Goal: Task Accomplishment & Management: Complete application form

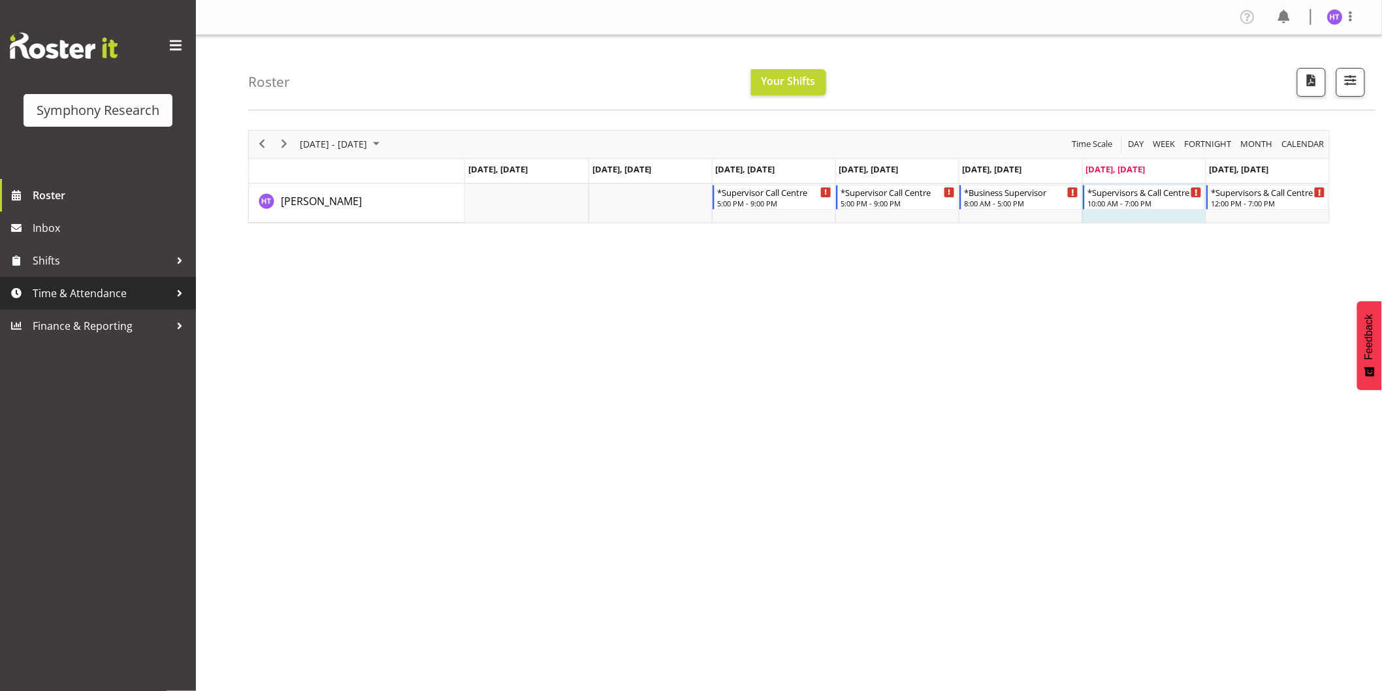
click at [101, 295] on span "Time & Attendance" at bounding box center [101, 293] width 137 height 20
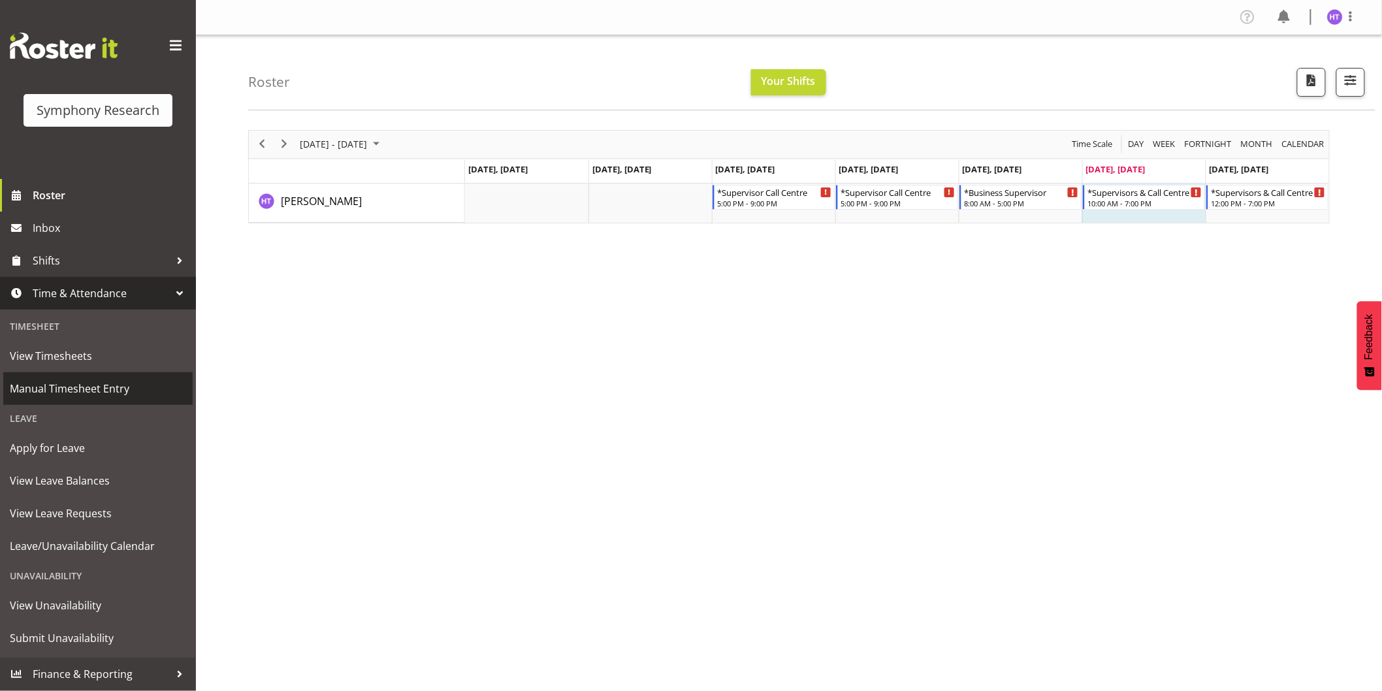
click at [86, 379] on span "Manual Timesheet Entry" at bounding box center [98, 389] width 176 height 20
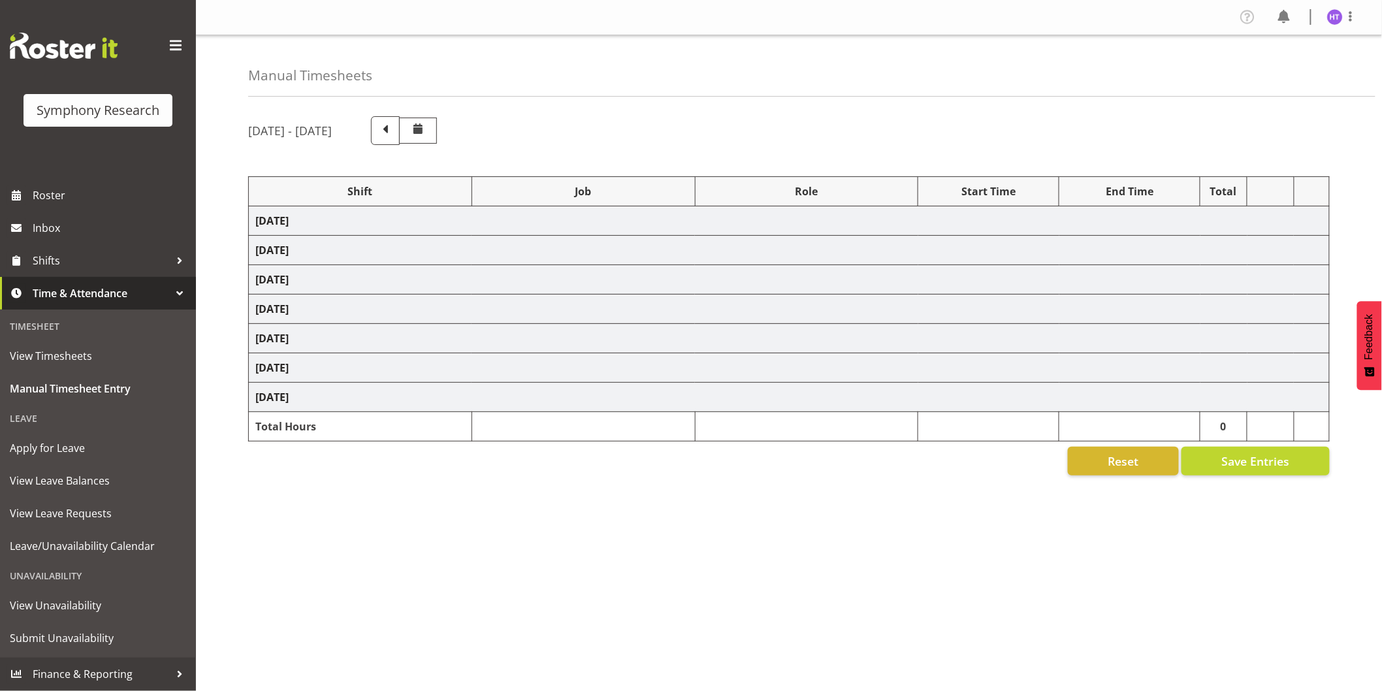
click at [516, 554] on div "[DATE] - [DATE] Shift Job Role Start Time End Time Total [DATE] [DATE] [DATE] […" at bounding box center [815, 367] width 1134 height 523
select select "38824"
select select "743"
select select "45"
select select "17154"
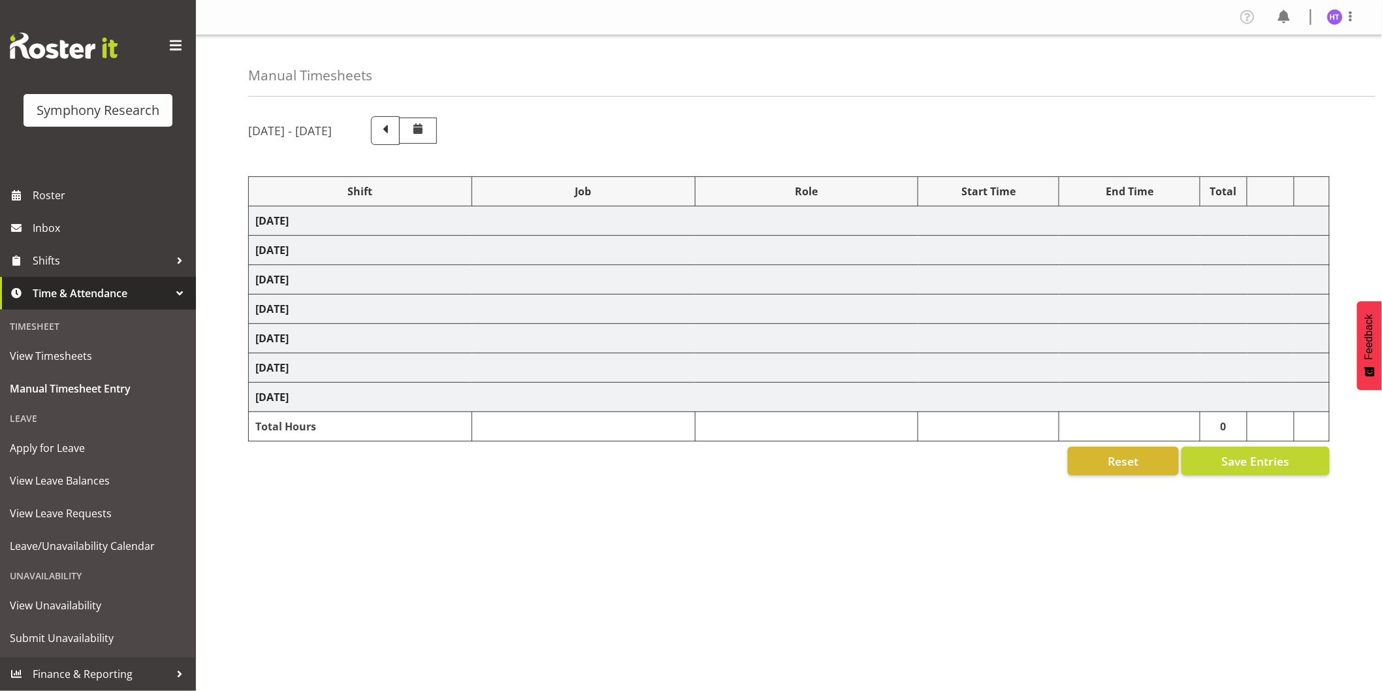
select select "10499"
select select "45"
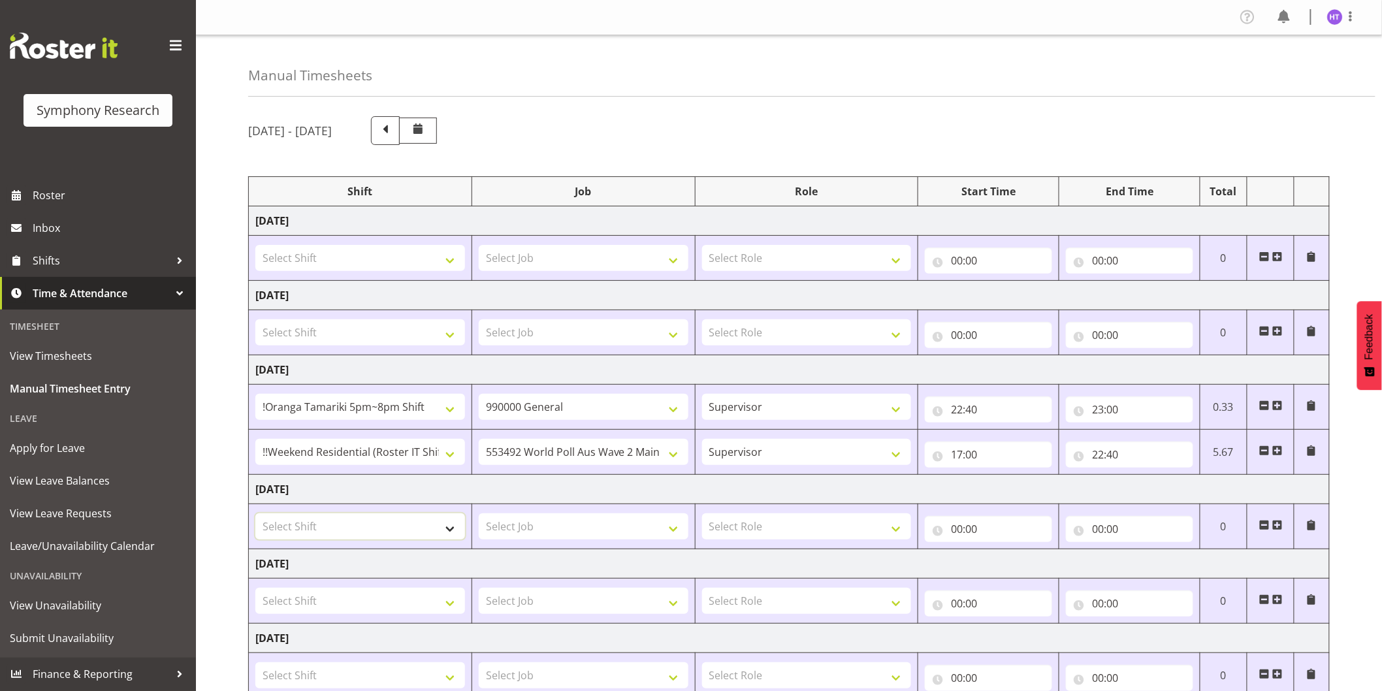
click at [349, 523] on select "Select Shift !!Project Briefing (Job to be assigned) !!Weekend Residential (Ros…" at bounding box center [360, 526] width 210 height 26
select select "1607"
click at [255, 514] on select "Select Shift !!Project Briefing (Job to be assigned) !!Weekend Residential (Ros…" at bounding box center [360, 526] width 210 height 26
click at [553, 519] on select "Select Job 550060 IF Admin 553492 World Poll Aus Wave 2 Main 2025 553493 World …" at bounding box center [584, 526] width 210 height 26
select select "743"
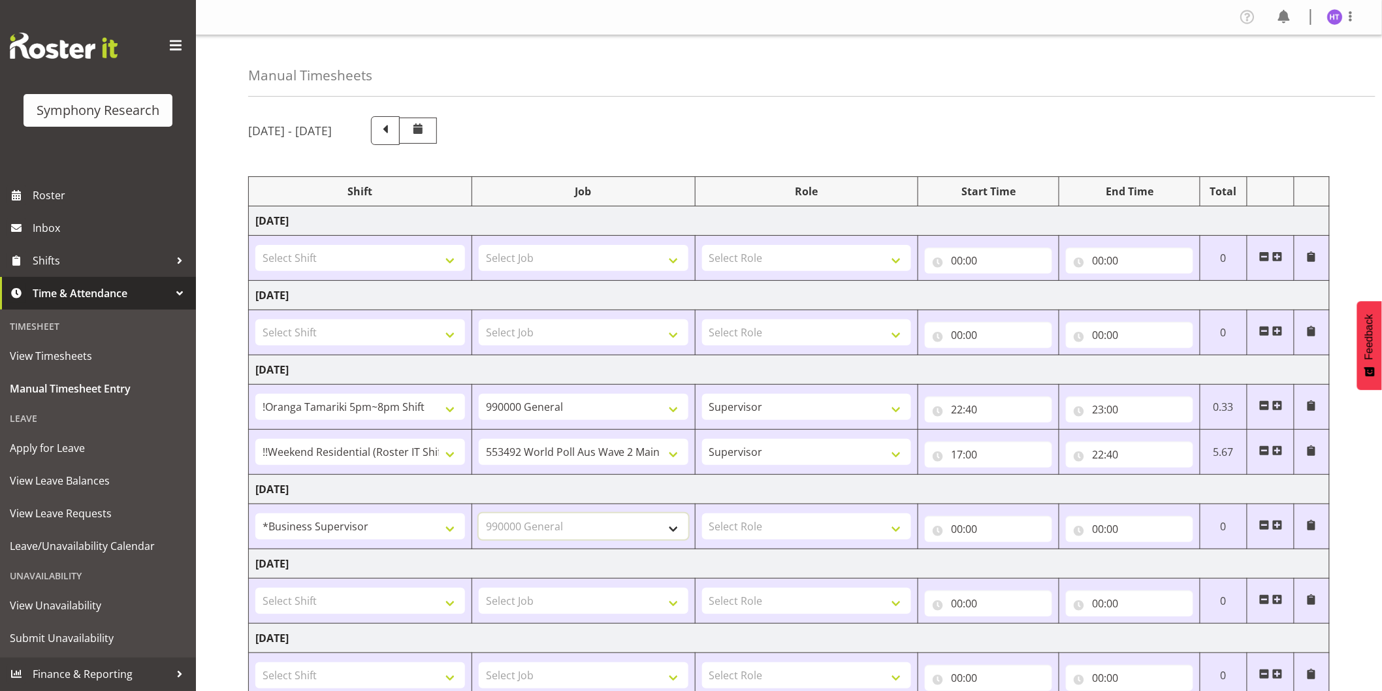
click at [479, 514] on select "Select Job 550060 IF Admin 553492 World Poll Aus Wave 2 Main 2025 553493 World …" at bounding box center [584, 526] width 210 height 26
click at [752, 529] on select "Select Role Interviewing Briefing Supervisor" at bounding box center [807, 526] width 210 height 26
select select "45"
click at [702, 514] on select "Select Role Interviewing Briefing Supervisor" at bounding box center [807, 526] width 210 height 26
click at [956, 527] on input "00:00" at bounding box center [988, 529] width 127 height 26
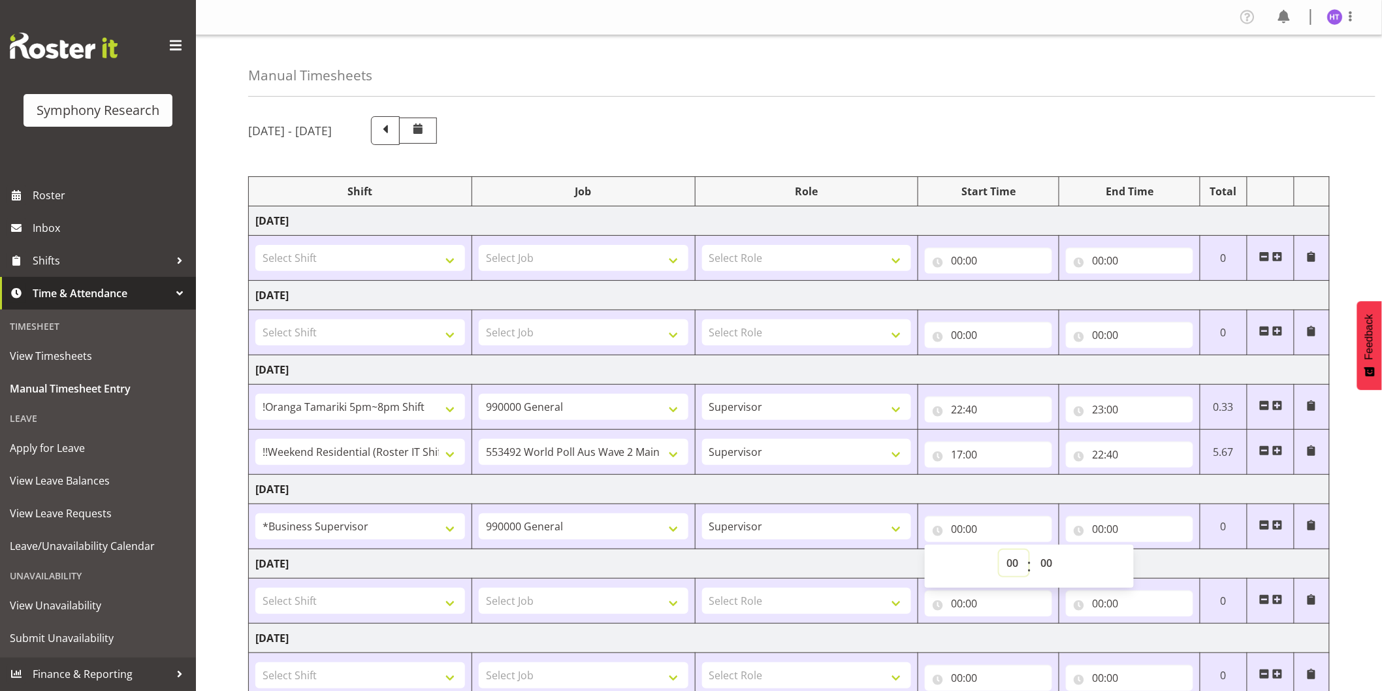
click at [1013, 563] on select "00 01 02 03 04 05 06 07 08 09 10 11 12 13 14 15 16 17 18 19 20 21 22 23" at bounding box center [1013, 563] width 29 height 26
select select "15"
click at [999, 551] on select "00 01 02 03 04 05 06 07 08 09 10 11 12 13 14 15 16 17 18 19 20 21 22 23" at bounding box center [1013, 563] width 29 height 26
type input "15:00"
click at [1054, 564] on select "00 01 02 03 04 05 06 07 08 09 10 11 12 13 14 15 16 17 18 19 20 21 22 23 24 25 2…" at bounding box center [1047, 563] width 29 height 26
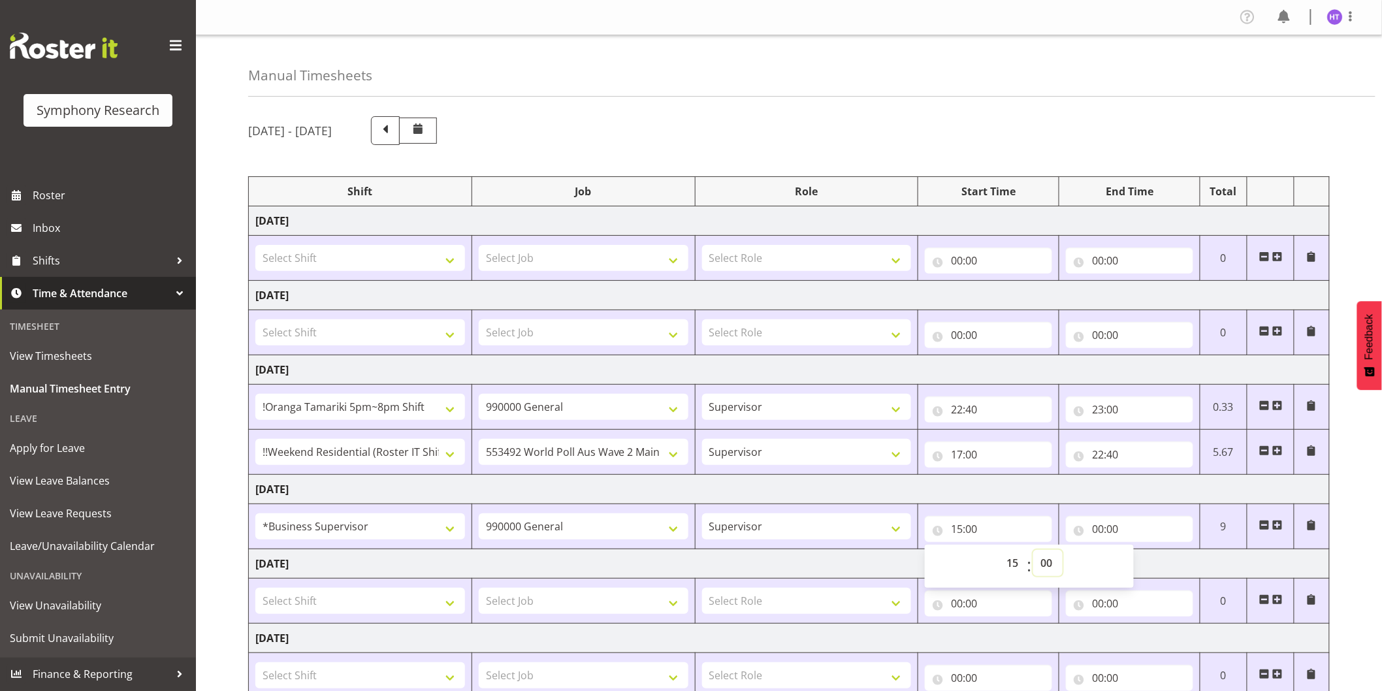
select select "50"
click at [1033, 551] on select "00 01 02 03 04 05 06 07 08 09 10 11 12 13 14 15 16 17 18 19 20 21 22 23 24 25 2…" at bounding box center [1047, 563] width 29 height 26
type input "15:50"
click at [1106, 529] on input "00:00" at bounding box center [1129, 529] width 127 height 26
click at [1146, 553] on select "00 01 02 03 04 05 06 07 08 09 10 11 12 13 14 15 16 17 18 19 20 21 22 23" at bounding box center [1154, 563] width 29 height 26
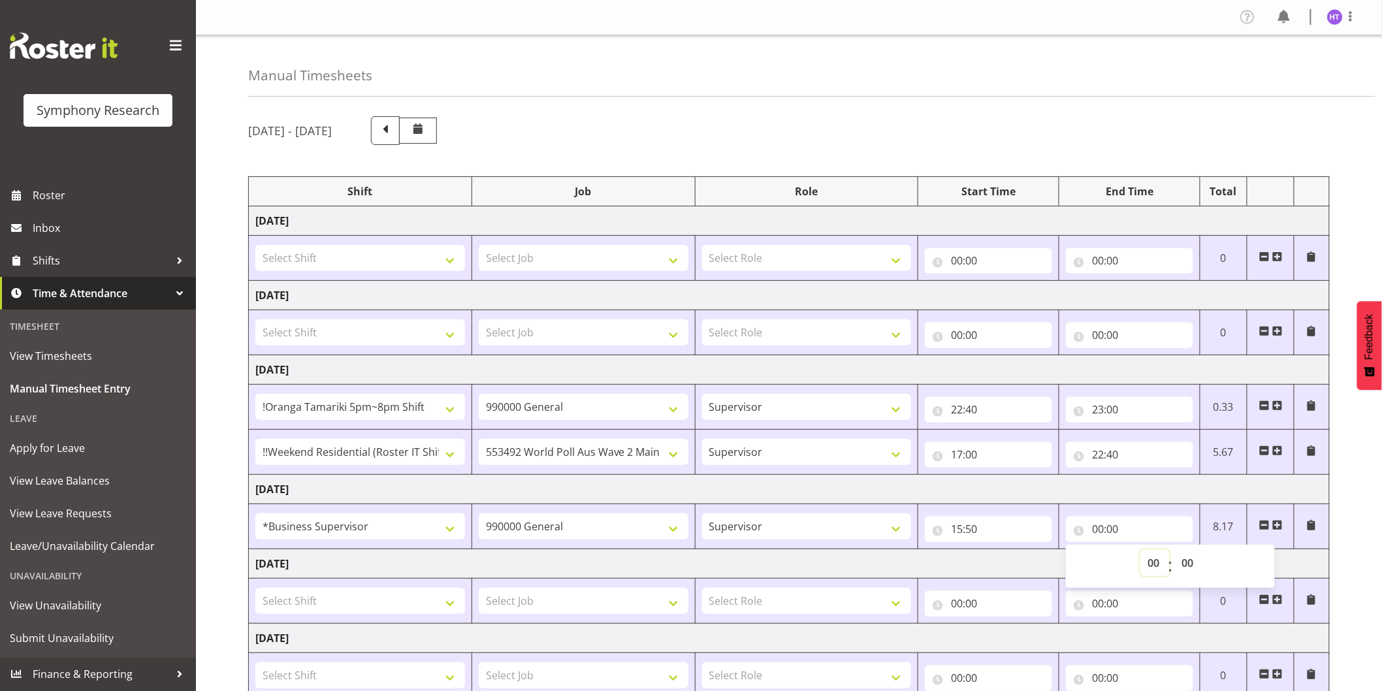
select select "15"
click at [1140, 551] on select "00 01 02 03 04 05 06 07 08 09 10 11 12 13 14 15 16 17 18 19 20 21 22 23" at bounding box center [1154, 563] width 29 height 26
type input "15:00"
click at [1180, 564] on select "00 01 02 03 04 05 06 07 08 09 10 11 12 13 14 15 16 17 18 19 20 21 22 23 24 25 2…" at bounding box center [1188, 563] width 29 height 26
select select "50"
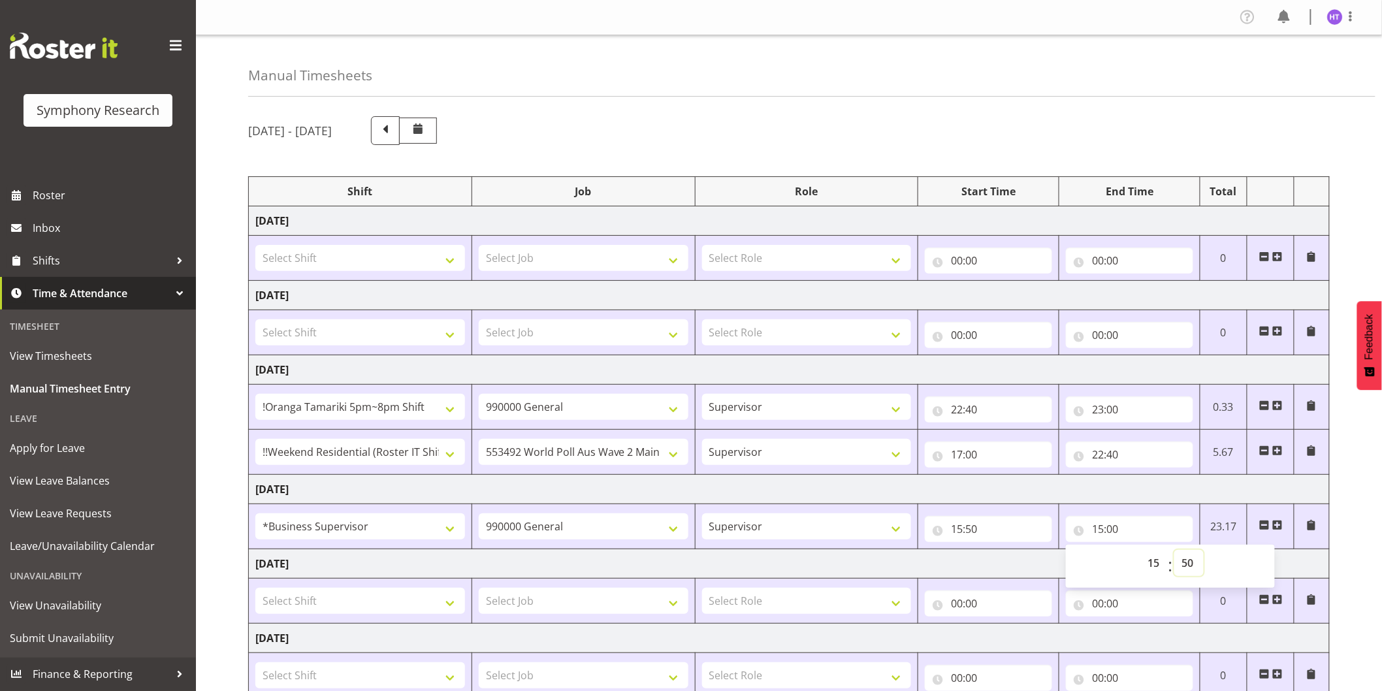
click at [1174, 551] on select "00 01 02 03 04 05 06 07 08 09 10 11 12 13 14 15 16 17 18 19 20 21 22 23 24 25 2…" at bounding box center [1188, 563] width 29 height 26
type input "15:50"
click at [969, 528] on input "15:50" at bounding box center [988, 529] width 127 height 26
click at [1050, 560] on select "00 01 02 03 04 05 06 07 08 09 10 11 12 13 14 15 16 17 18 19 20 21 22 23 24 25 2…" at bounding box center [1047, 563] width 29 height 26
select select "40"
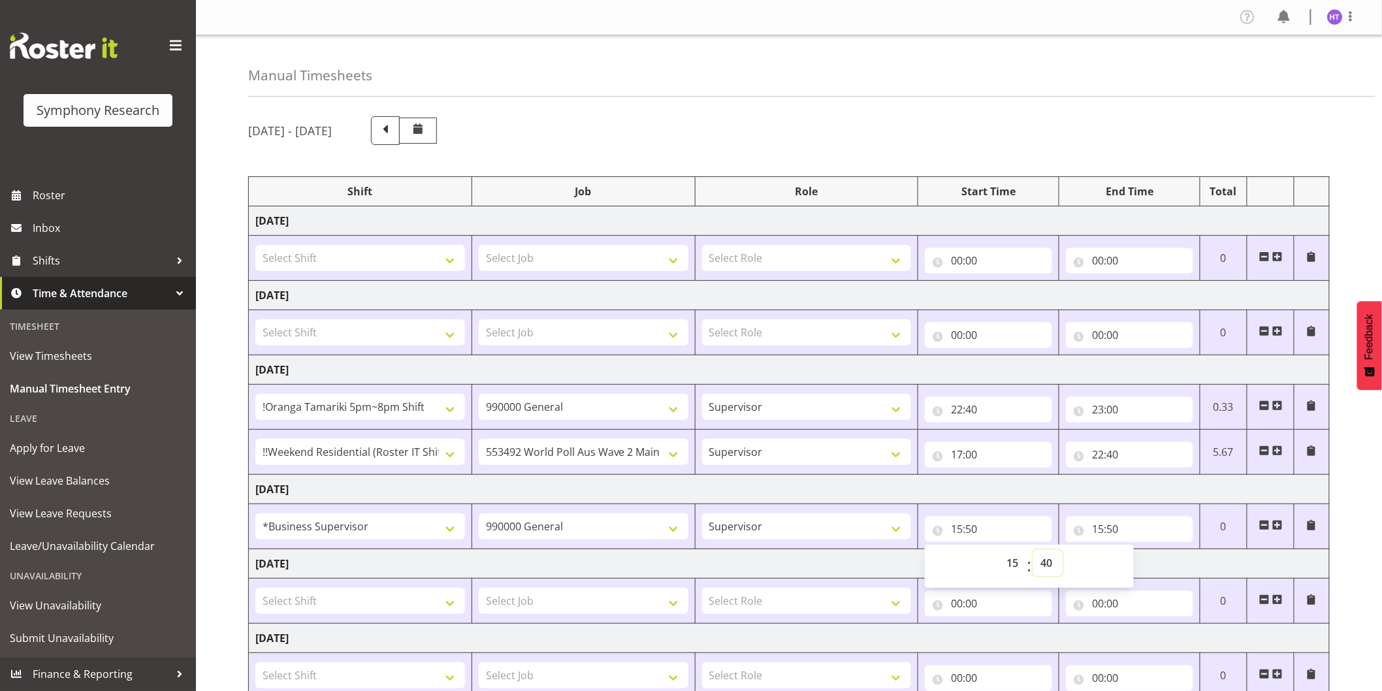
click at [1033, 551] on select "00 01 02 03 04 05 06 07 08 09 10 11 12 13 14 15 16 17 18 19 20 21 22 23 24 25 2…" at bounding box center [1047, 563] width 29 height 26
type input "15:40"
click at [1364, 507] on div "[DATE] - [DATE] Shift Job Role Start Time End Time Total [DATE] Select Shift !!…" at bounding box center [815, 475] width 1134 height 739
click at [1280, 528] on span at bounding box center [1277, 525] width 10 height 10
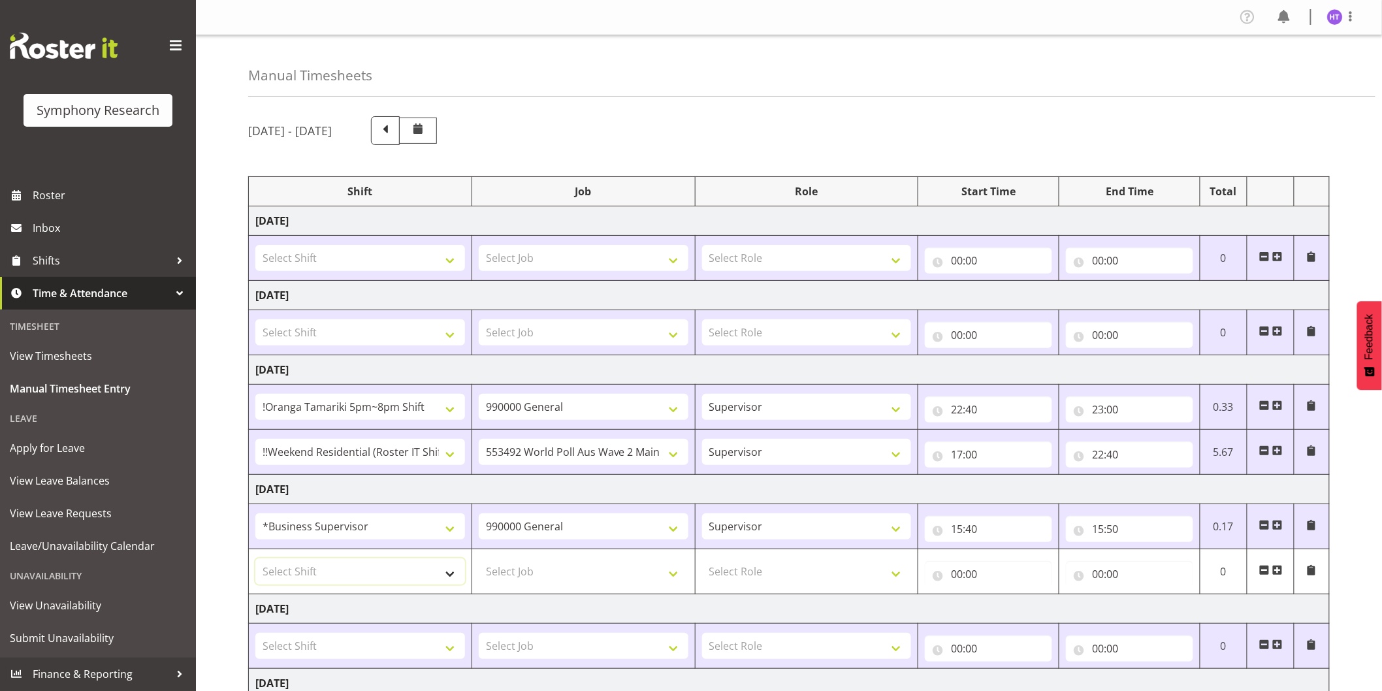
click at [311, 577] on select "Select Shift !!Project Briefing (Job to be assigned) !!Weekend Residential (Ros…" at bounding box center [360, 571] width 210 height 26
select select "28362"
click at [255, 559] on select "Select Shift !!Project Briefing (Job to be assigned) !!Weekend Residential (Ros…" at bounding box center [360, 571] width 210 height 26
click at [562, 566] on select "Select Job 550060 IF Admin 553492 World Poll Aus Wave 2 Main 2025 553493 World …" at bounding box center [584, 571] width 210 height 26
select select "9426"
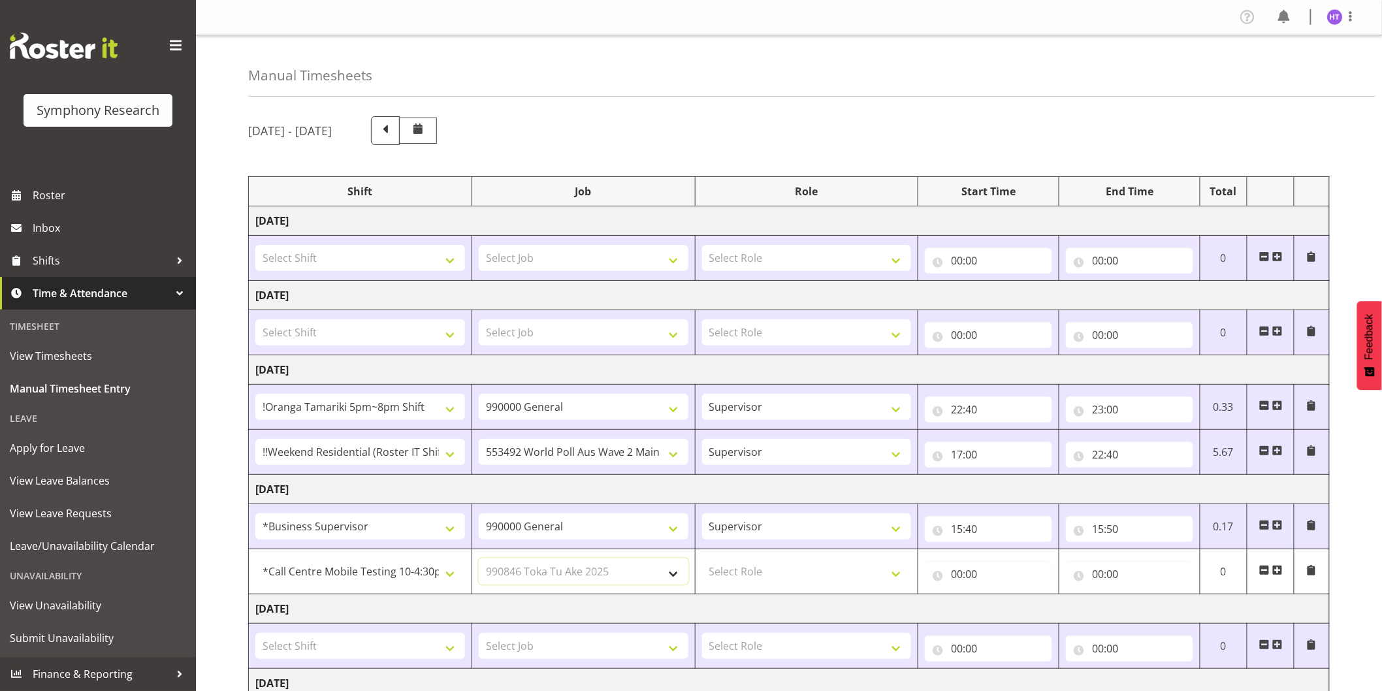
click at [479, 559] on select "Select Job 550060 IF Admin 553492 World Poll Aus Wave 2 Main 2025 553493 World …" at bounding box center [584, 571] width 210 height 26
click at [777, 568] on select "Select Role Interviewing Briefing Supervisor" at bounding box center [807, 571] width 210 height 26
select select "45"
click at [702, 559] on select "Select Role Interviewing Briefing Supervisor" at bounding box center [807, 571] width 210 height 26
click at [957, 576] on input "00:00" at bounding box center [988, 574] width 127 height 26
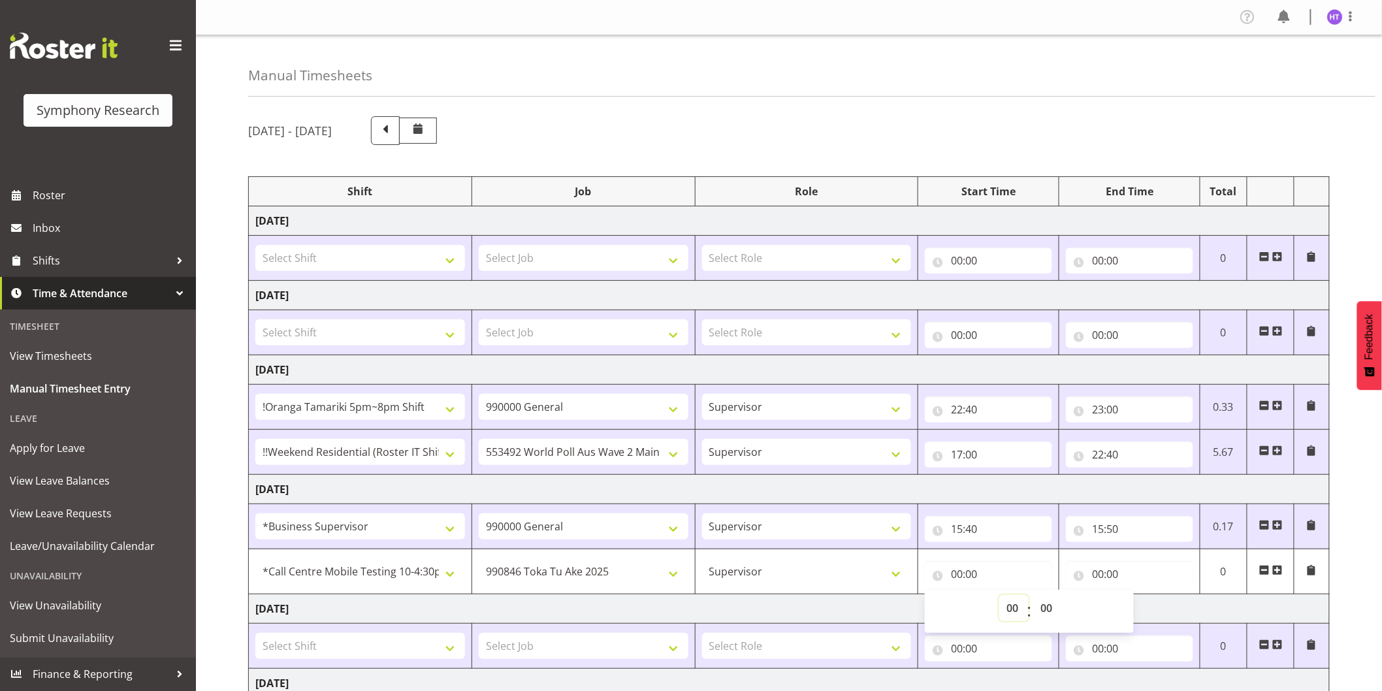
click at [1014, 603] on select "00 01 02 03 04 05 06 07 08 09 10 11 12 13 14 15 16 17 18 19 20 21 22 23" at bounding box center [1013, 608] width 29 height 26
select select "15"
click at [999, 596] on select "00 01 02 03 04 05 06 07 08 09 10 11 12 13 14 15 16 17 18 19 20 21 22 23" at bounding box center [1013, 608] width 29 height 26
type input "15:00"
click at [1035, 602] on select "00 01 02 03 04 05 06 07 08 09 10 11 12 13 14 15 16 17 18 19 20 21 22 23 24 25 2…" at bounding box center [1047, 608] width 29 height 26
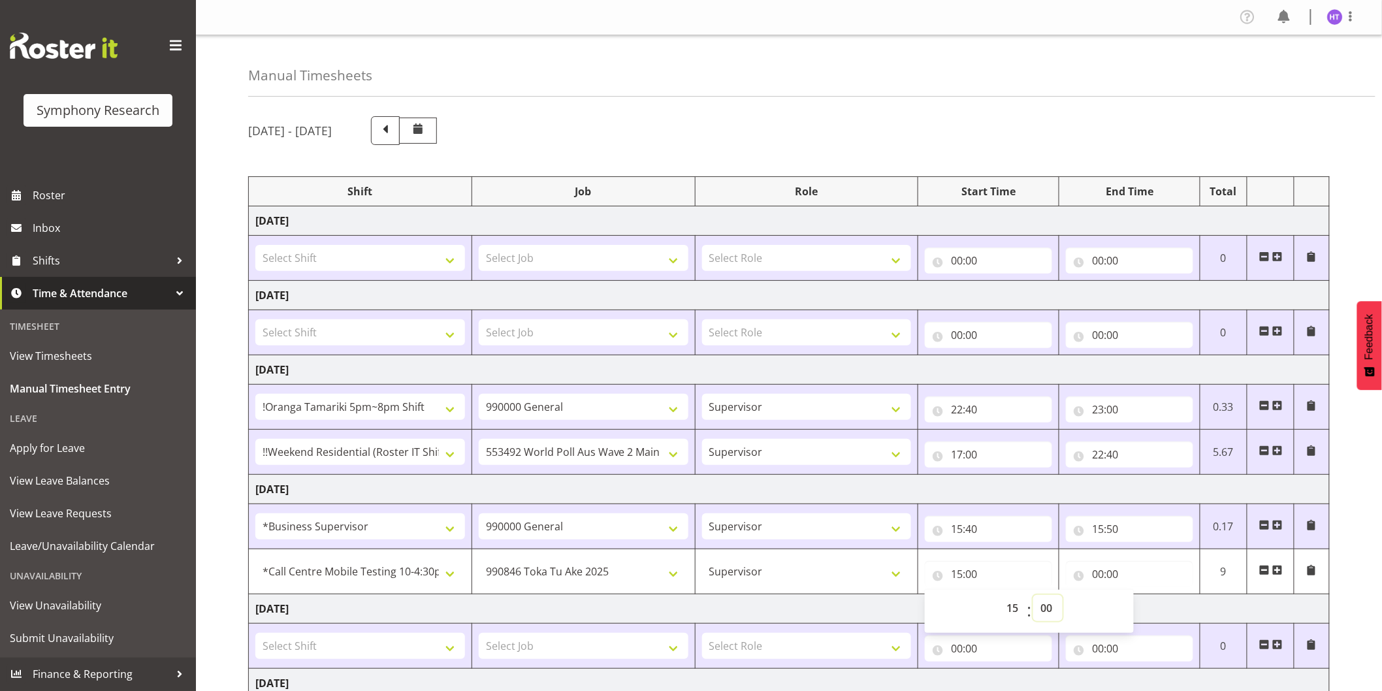
select select "50"
click at [1033, 596] on select "00 01 02 03 04 05 06 07 08 09 10 11 12 13 14 15 16 17 18 19 20 21 22 23 24 25 2…" at bounding box center [1047, 608] width 29 height 26
type input "15:50"
click at [1095, 581] on input "00:00" at bounding box center [1129, 574] width 127 height 26
click at [1146, 611] on select "00 01 02 03 04 05 06 07 08 09 10 11 12 13 14 15 16 17 18 19 20 21 22 23" at bounding box center [1154, 608] width 29 height 26
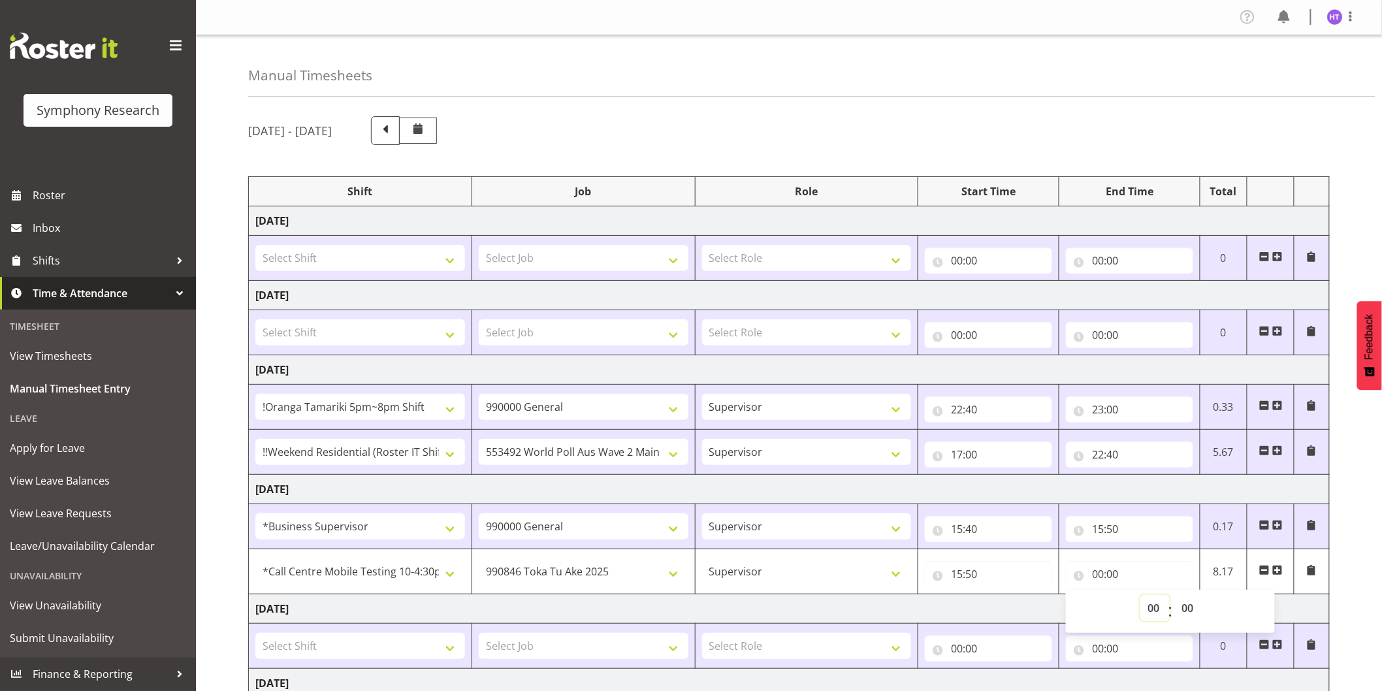
select select "16"
click at [1140, 596] on select "00 01 02 03 04 05 06 07 08 09 10 11 12 13 14 15 16 17 18 19 20 21 22 23" at bounding box center [1154, 608] width 29 height 26
type input "16:00"
click at [1186, 609] on select "00 01 02 03 04 05 06 07 08 09 10 11 12 13 14 15 16 17 18 19 20 21 22 23 24 25 2…" at bounding box center [1188, 608] width 29 height 26
select select "30"
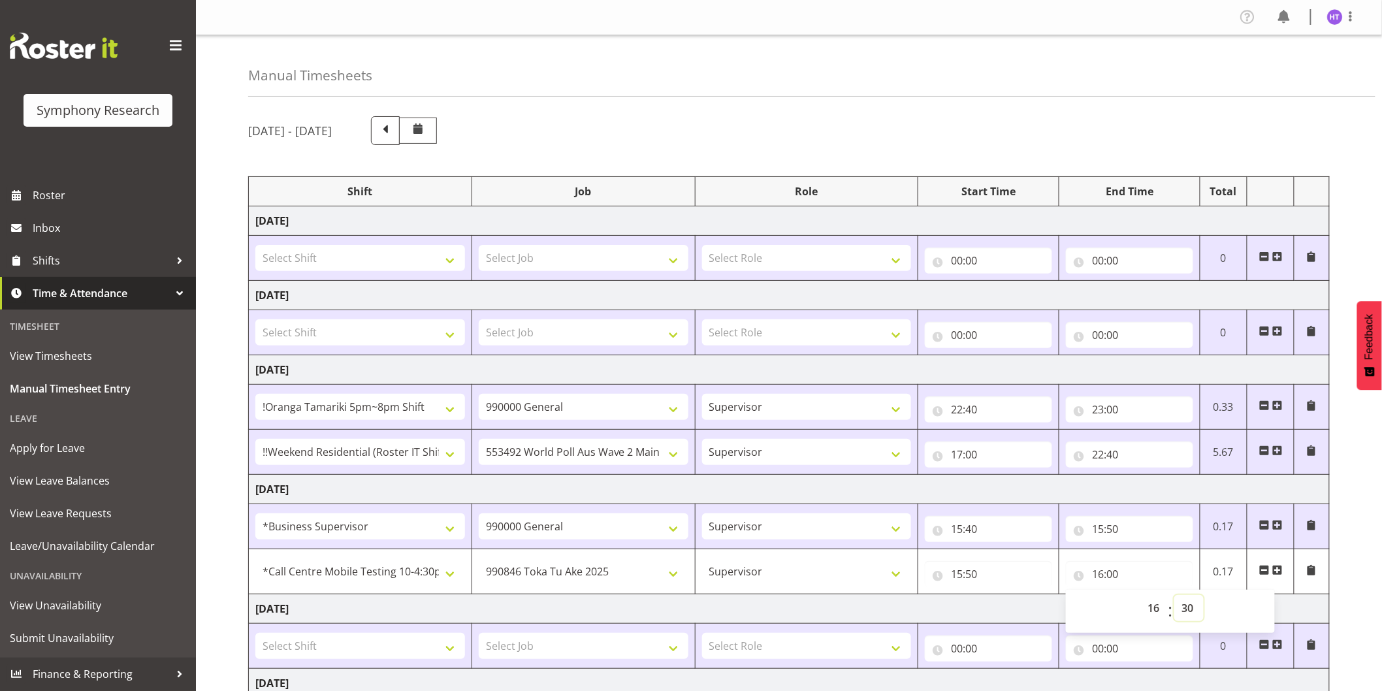
click at [1174, 596] on select "00 01 02 03 04 05 06 07 08 09 10 11 12 13 14 15 16 17 18 19 20 21 22 23 24 25 2…" at bounding box center [1188, 608] width 29 height 26
type input "16:30"
click at [1340, 423] on div "[DATE] - [DATE] Shift Job Role Start Time End Time Total [DATE] Select Shift !!…" at bounding box center [815, 498] width 1134 height 784
click at [1277, 569] on span at bounding box center [1277, 570] width 10 height 10
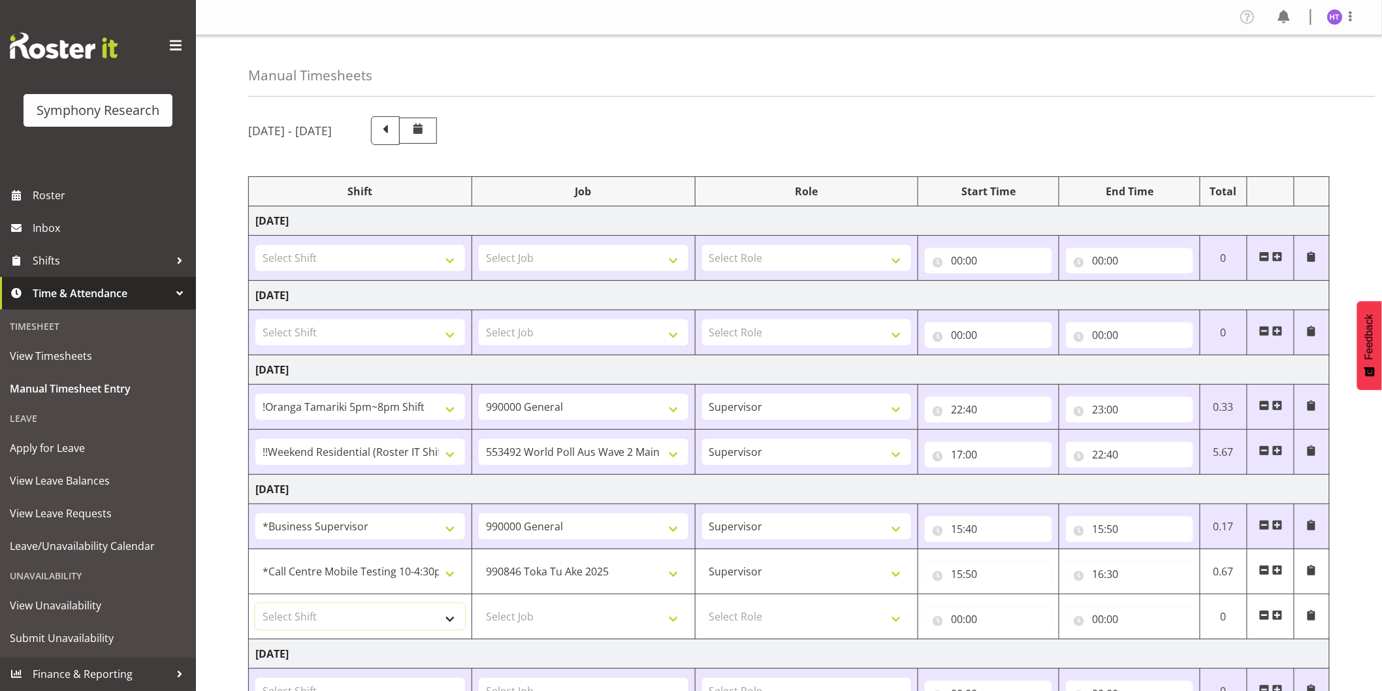
click at [342, 616] on select "Select Shift !!Project Briefing (Job to be assigned) !!Weekend Residential (Ros…" at bounding box center [360, 616] width 210 height 26
select select "28362"
click at [255, 604] on select "Select Shift !!Project Briefing (Job to be assigned) !!Weekend Residential (Ros…" at bounding box center [360, 616] width 210 height 26
click at [526, 612] on select "Select Job 550060 IF Admin 553492 World Poll Aus Wave 2 Main 2025 553493 World …" at bounding box center [584, 616] width 210 height 26
select select "10239"
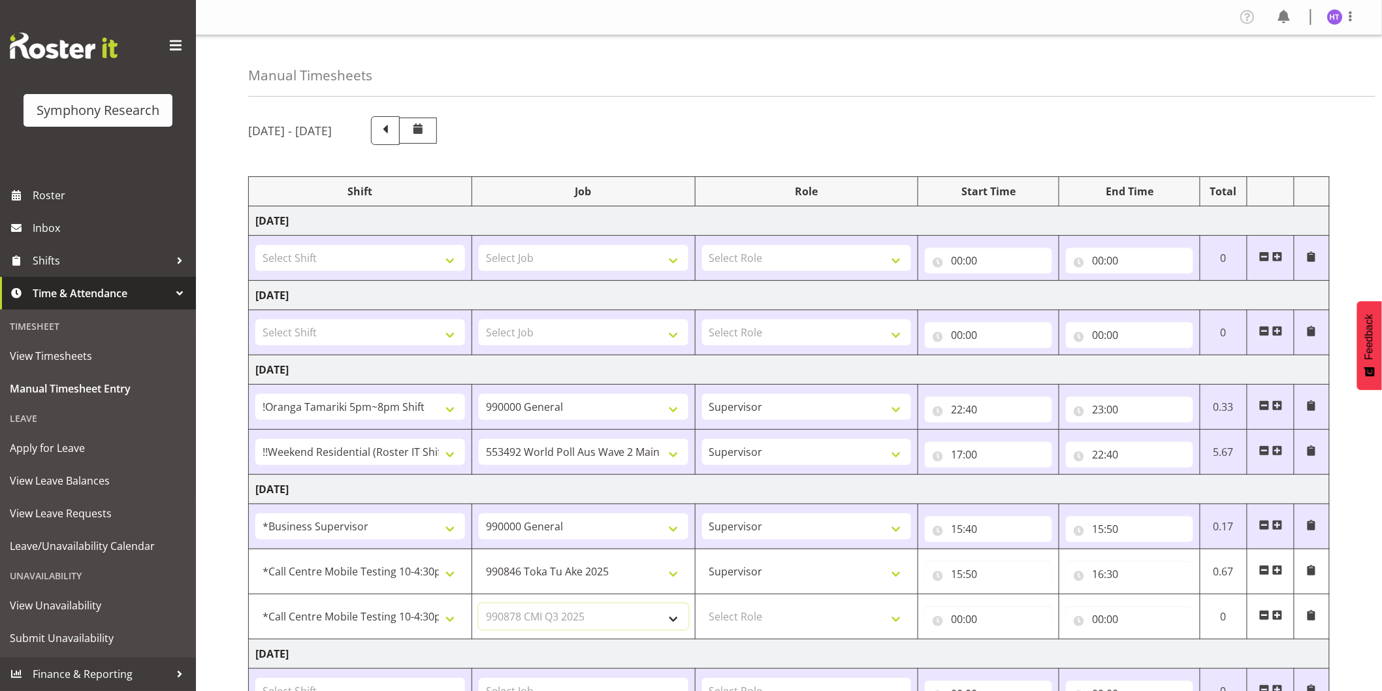
click at [479, 604] on select "Select Job 550060 IF Admin 553492 World Poll Aus Wave 2 Main 2025 553493 World …" at bounding box center [584, 616] width 210 height 26
click at [725, 619] on select "Select Role Interviewing Briefing Supervisor" at bounding box center [807, 616] width 210 height 26
select select "45"
click at [702, 604] on select "Select Role Interviewing Briefing Supervisor" at bounding box center [807, 616] width 210 height 26
click at [956, 619] on input "00:00" at bounding box center [988, 619] width 127 height 26
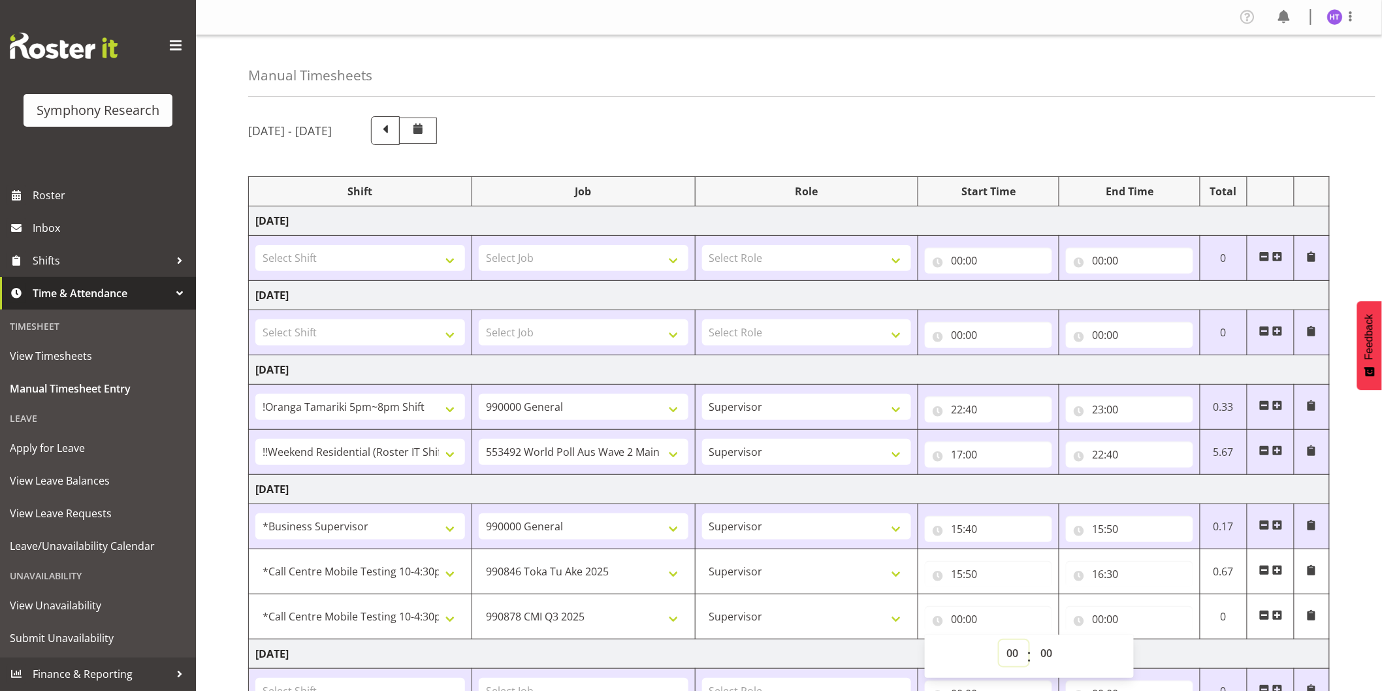
click at [1016, 645] on select "00 01 02 03 04 05 06 07 08 09 10 11 12 13 14 15 16 17 18 19 20 21 22 23" at bounding box center [1013, 653] width 29 height 26
select select "16"
click at [999, 641] on select "00 01 02 03 04 05 06 07 08 09 10 11 12 13 14 15 16 17 18 19 20 21 22 23" at bounding box center [1013, 653] width 29 height 26
type input "16:00"
click at [1040, 651] on select "00 01 02 03 04 05 06 07 08 09 10 11 12 13 14 15 16 17 18 19 20 21 22 23 24 25 2…" at bounding box center [1047, 653] width 29 height 26
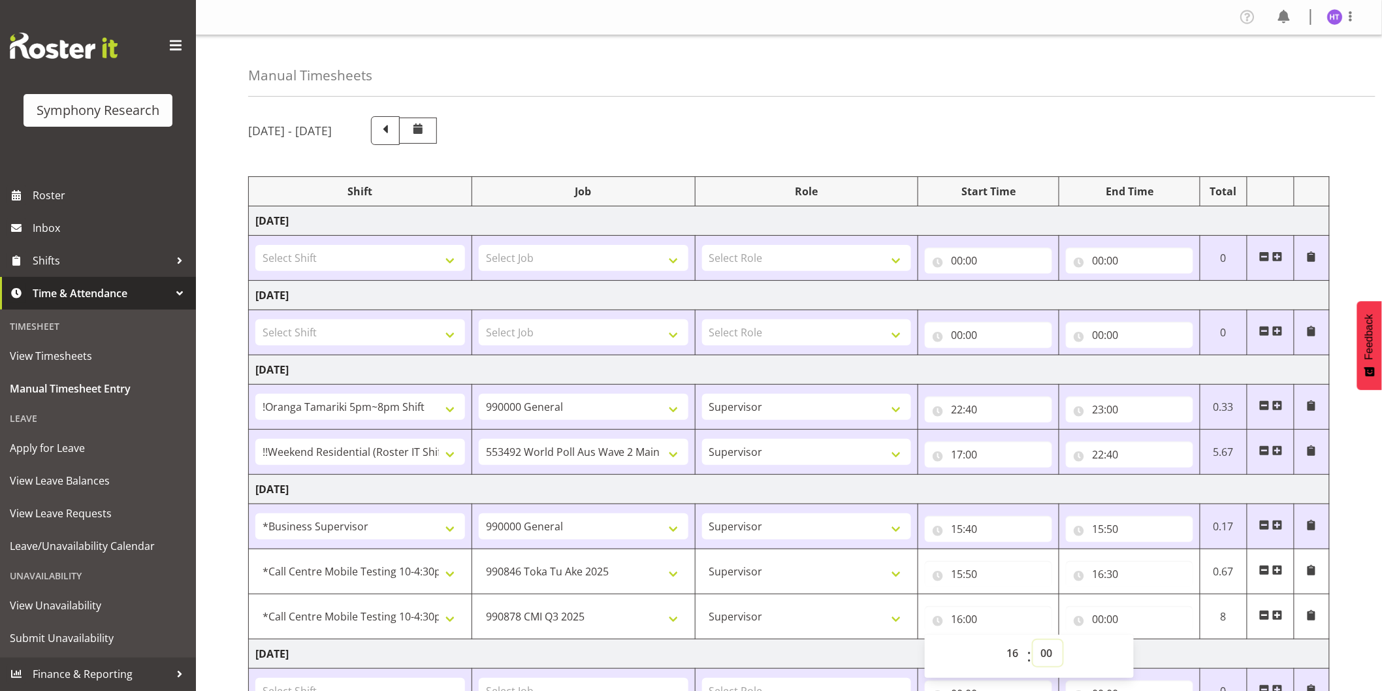
select select "30"
click at [1033, 641] on select "00 01 02 03 04 05 06 07 08 09 10 11 12 13 14 15 16 17 18 19 20 21 22 23 24 25 2…" at bounding box center [1047, 653] width 29 height 26
type input "16:30"
click at [1099, 615] on input "00:00" at bounding box center [1129, 619] width 127 height 26
click at [1159, 649] on select "00 01 02 03 04 05 06 07 08 09 10 11 12 13 14 15 16 17 18 19 20 21 22 23" at bounding box center [1154, 653] width 29 height 26
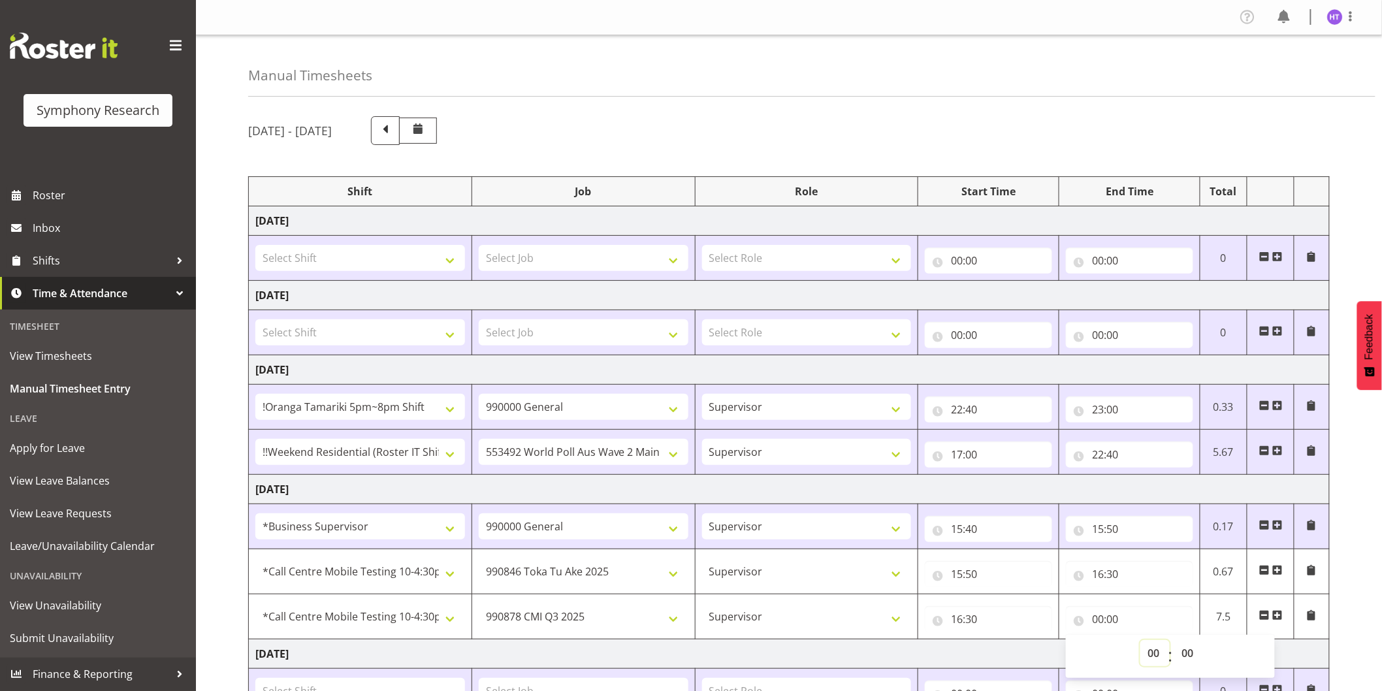
select select "22"
click at [1140, 641] on select "00 01 02 03 04 05 06 07 08 09 10 11 12 13 14 15 16 17 18 19 20 21 22 23" at bounding box center [1154, 653] width 29 height 26
type input "22:00"
click at [1355, 558] on div "[DATE] - [DATE] Shift Job Role Start Time End Time Total [DATE] Select Shift !!…" at bounding box center [815, 520] width 1134 height 829
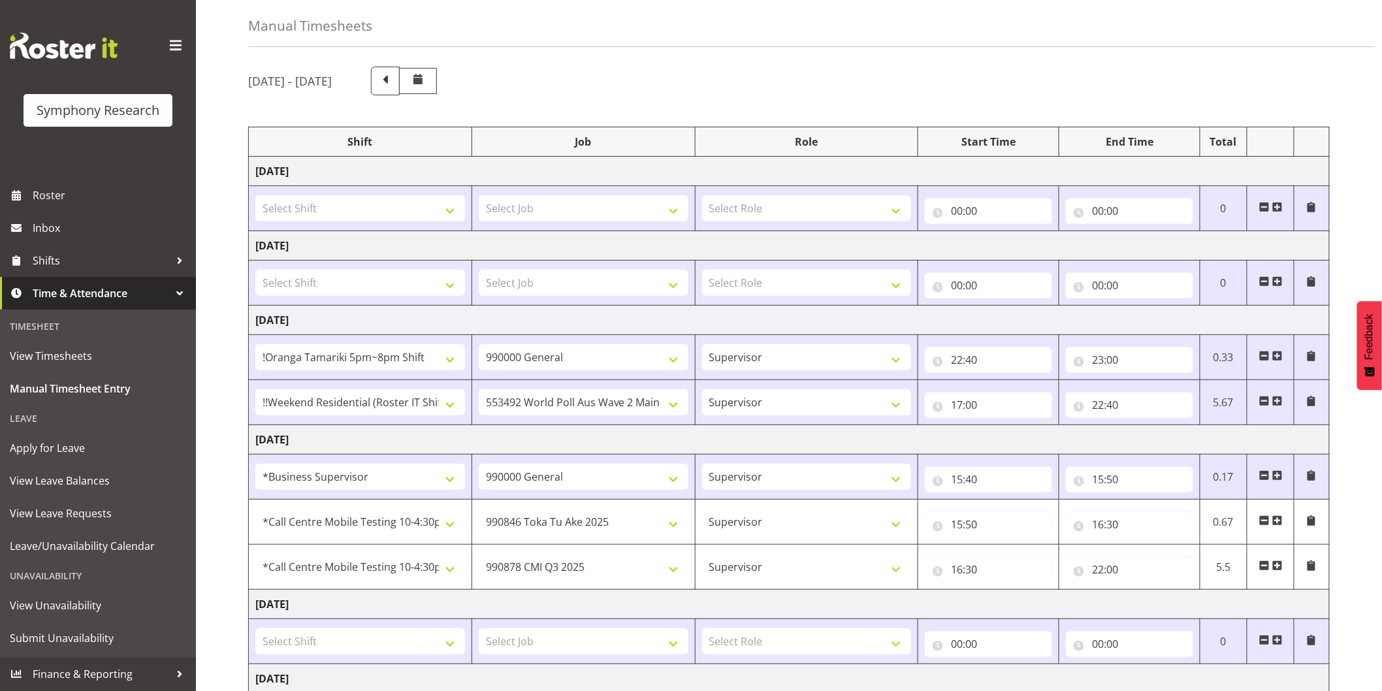
scroll to position [72, 0]
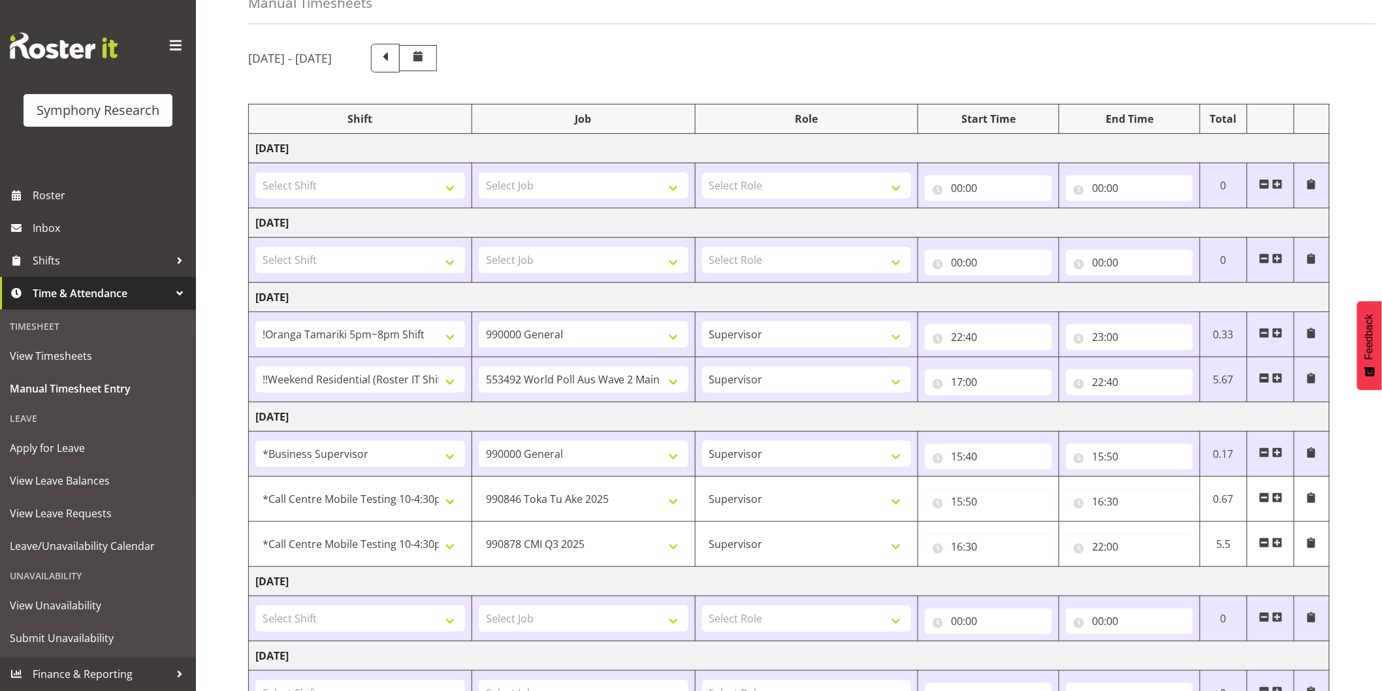
click at [1280, 539] on span at bounding box center [1277, 543] width 10 height 10
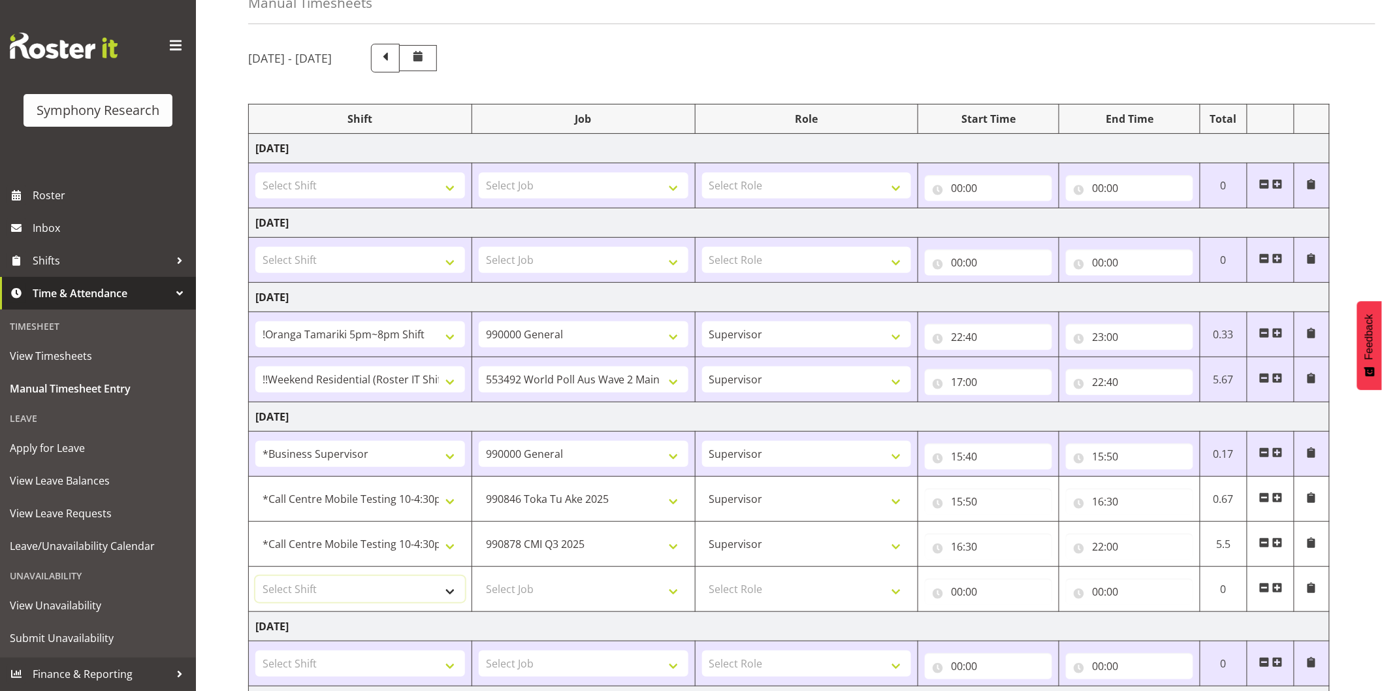
click at [342, 585] on select "Select Shift !!Project Briefing (Job to be assigned) !!Weekend Residential (Ros…" at bounding box center [360, 589] width 210 height 26
select select "28362"
click at [255, 577] on select "Select Shift !!Project Briefing (Job to be assigned) !!Weekend Residential (Ros…" at bounding box center [360, 589] width 210 height 26
click at [541, 578] on select "Select Job 550060 IF Admin 553492 World Poll Aus Wave 2 Main 2025 553493 World …" at bounding box center [584, 589] width 210 height 26
select select "9636"
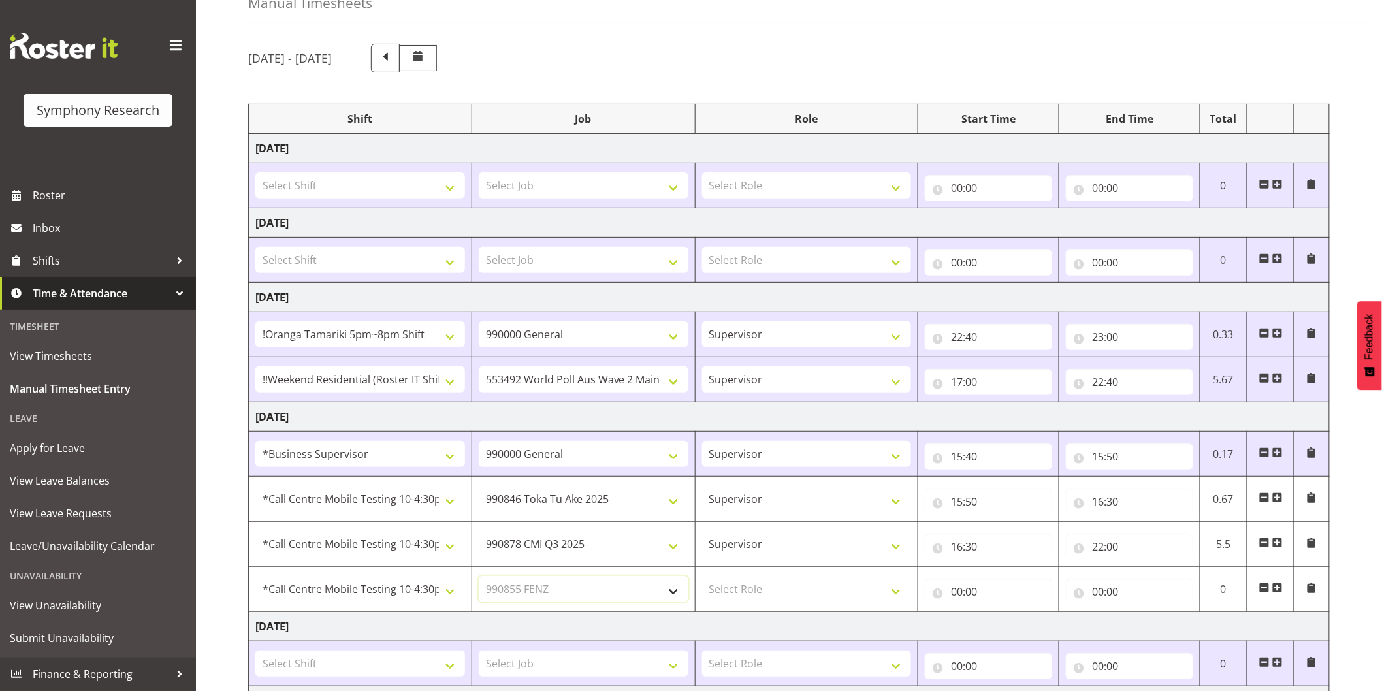
click at [479, 577] on select "Select Job 550060 IF Admin 553492 World Poll Aus Wave 2 Main 2025 553493 World …" at bounding box center [584, 589] width 210 height 26
click at [739, 584] on select "Select Role Interviewing Briefing Supervisor" at bounding box center [807, 589] width 210 height 26
select select "45"
click at [702, 577] on select "Select Role Interviewing Briefing Supervisor" at bounding box center [807, 589] width 210 height 26
click at [957, 590] on input "00:00" at bounding box center [988, 592] width 127 height 26
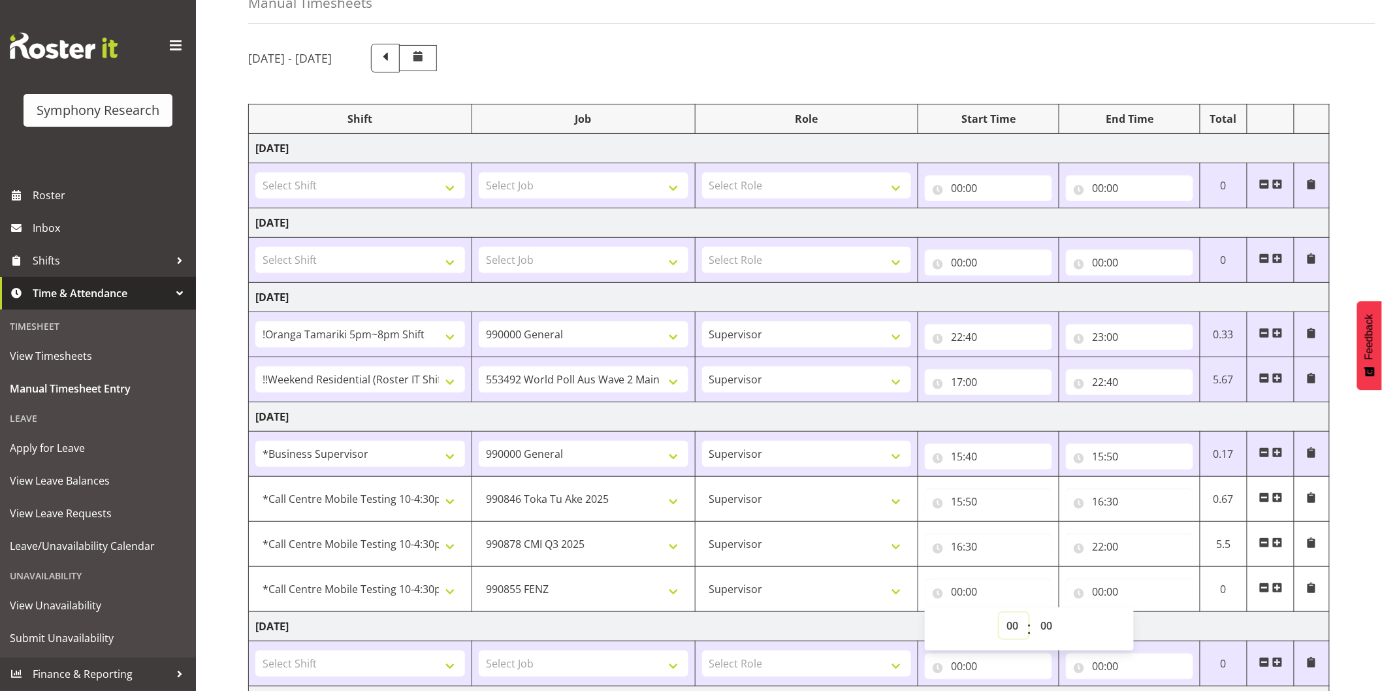
click at [1010, 625] on select "00 01 02 03 04 05 06 07 08 09 10 11 12 13 14 15 16 17 18 19 20 21 22 23" at bounding box center [1013, 626] width 29 height 26
select select "22"
click at [999, 613] on select "00 01 02 03 04 05 06 07 08 09 10 11 12 13 14 15 16 17 18 19 20 21 22 23" at bounding box center [1013, 626] width 29 height 26
type input "22:00"
click at [1095, 596] on input "00:00" at bounding box center [1129, 592] width 127 height 26
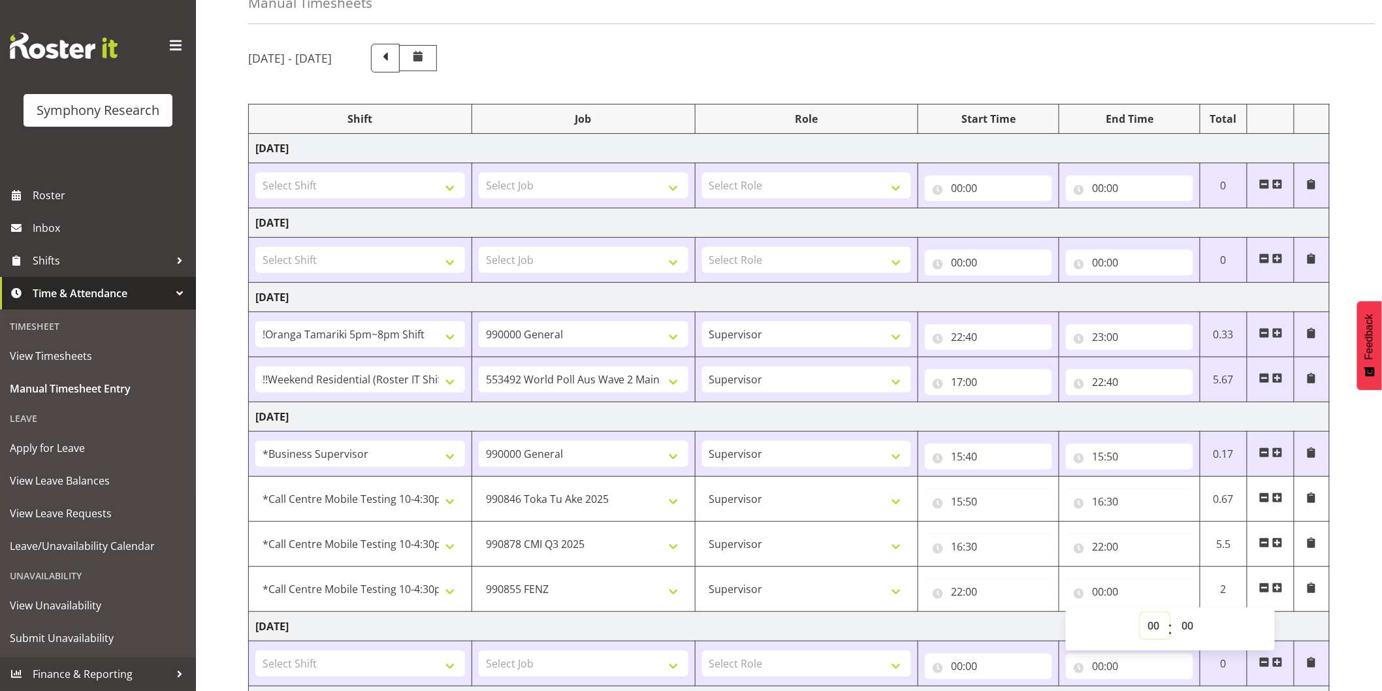
click at [1153, 619] on select "00 01 02 03 04 05 06 07 08 09 10 11 12 13 14 15 16 17 18 19 20 21 22 23" at bounding box center [1154, 626] width 29 height 26
select select "23"
click at [1140, 613] on select "00 01 02 03 04 05 06 07 08 09 10 11 12 13 14 15 16 17 18 19 20 21 22 23" at bounding box center [1154, 626] width 29 height 26
type input "23:00"
click at [1351, 500] on div "[DATE] - [DATE] Shift Job Role Start Time End Time Total [DATE] Select Shift !!…" at bounding box center [815, 471] width 1134 height 875
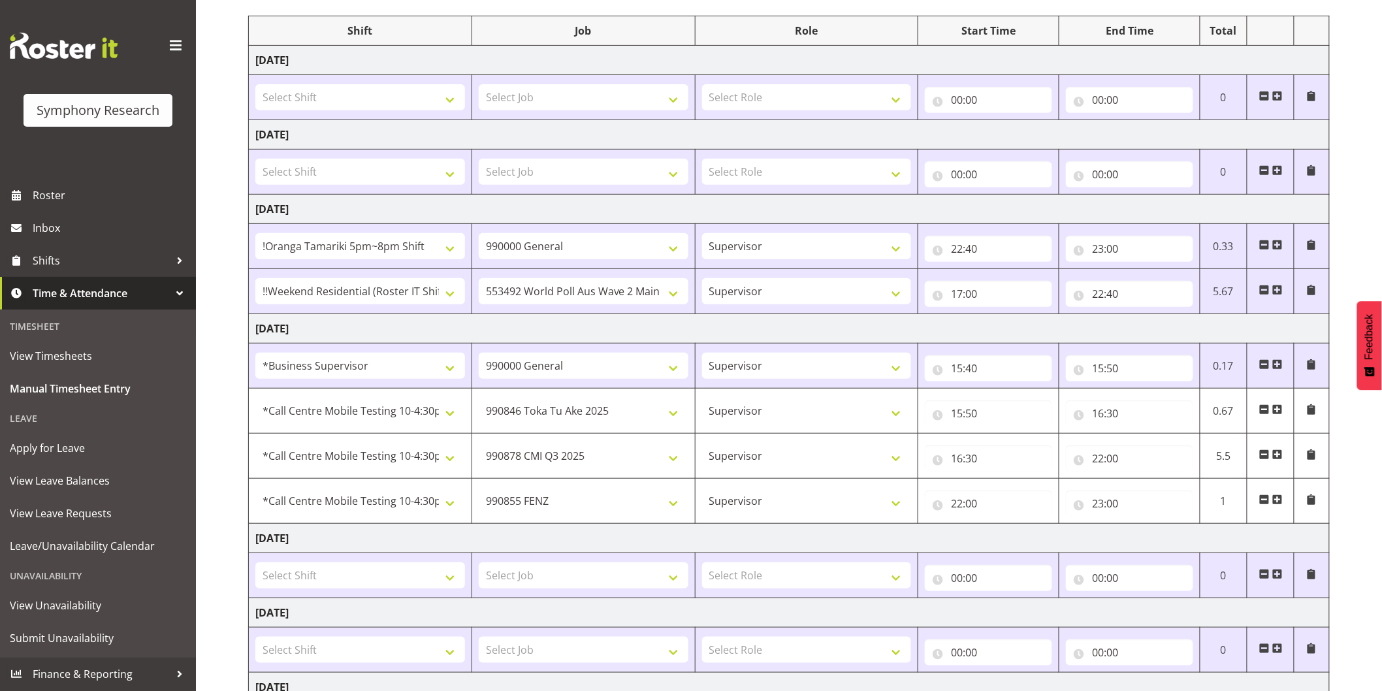
scroll to position [302, 0]
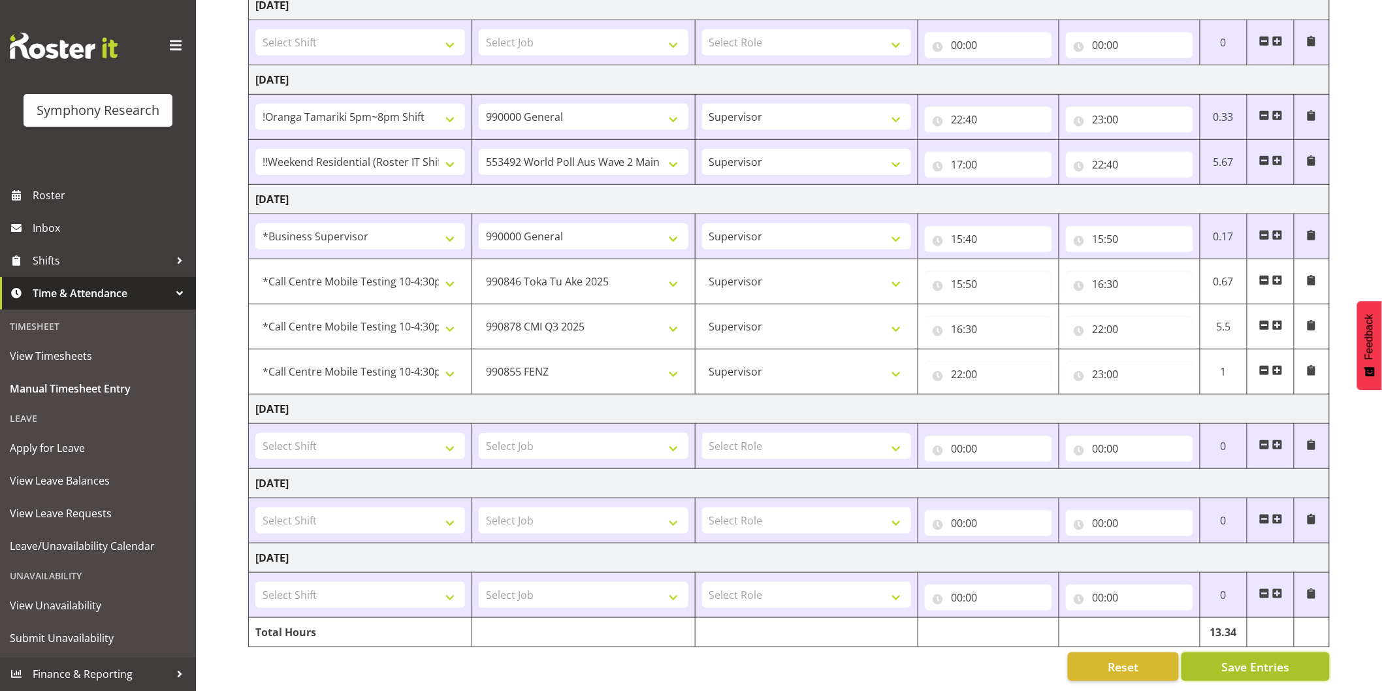
click at [1228, 652] on button "Save Entries" at bounding box center [1256, 666] width 148 height 29
select select "28362"
select select "9426"
type input "15:50"
type input "16:30"
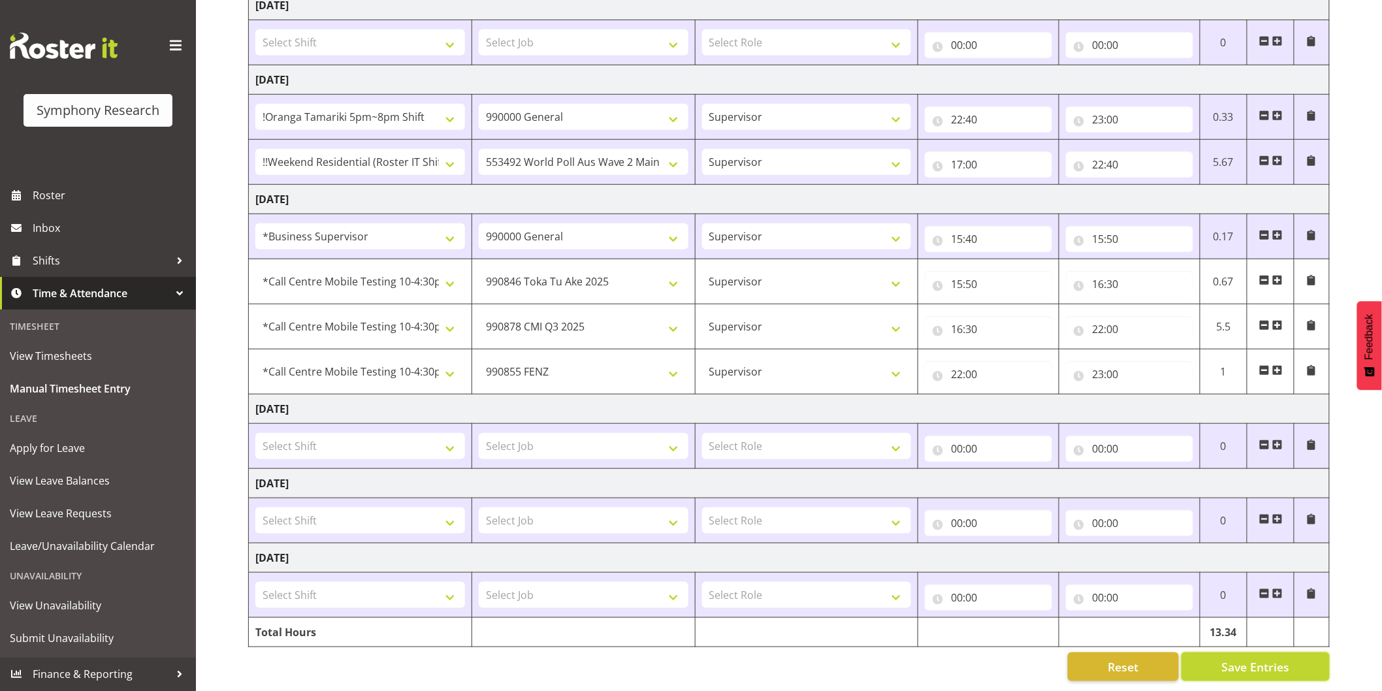
select select "10239"
type input "16:30"
type input "22:00"
select select "9636"
type input "22:00"
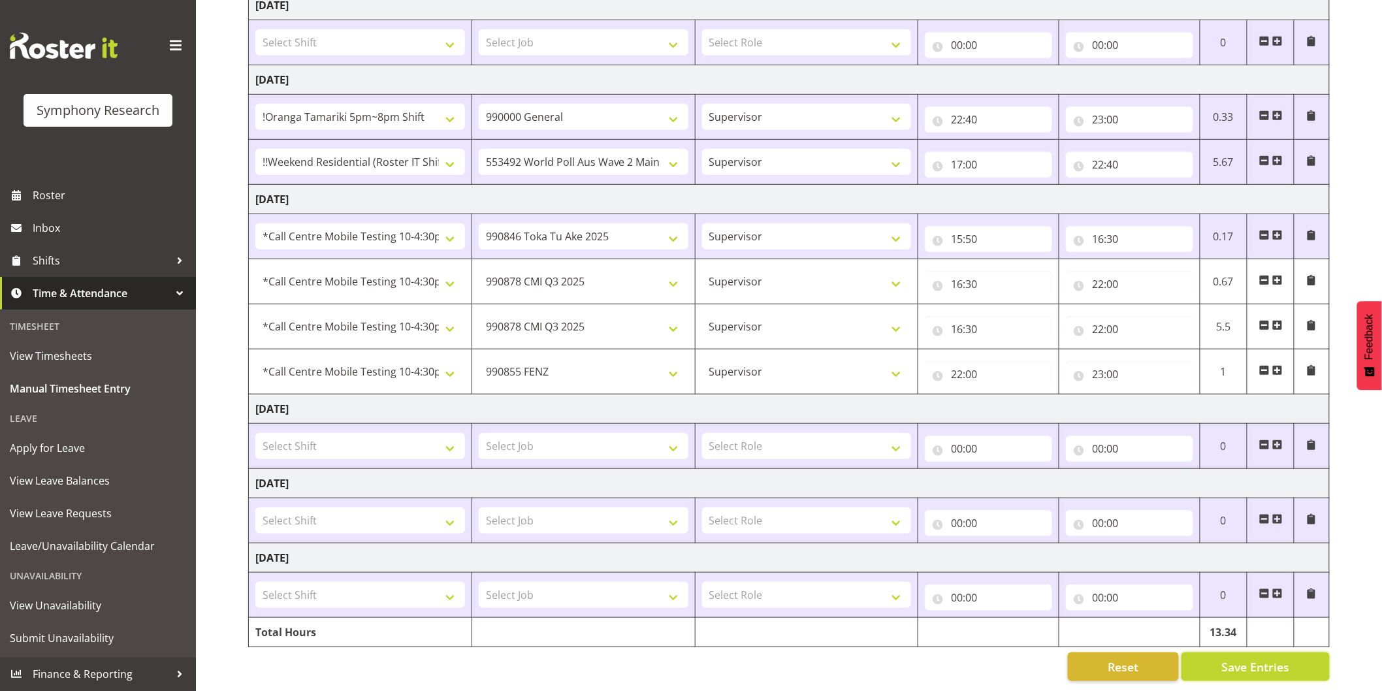
type input "23:00"
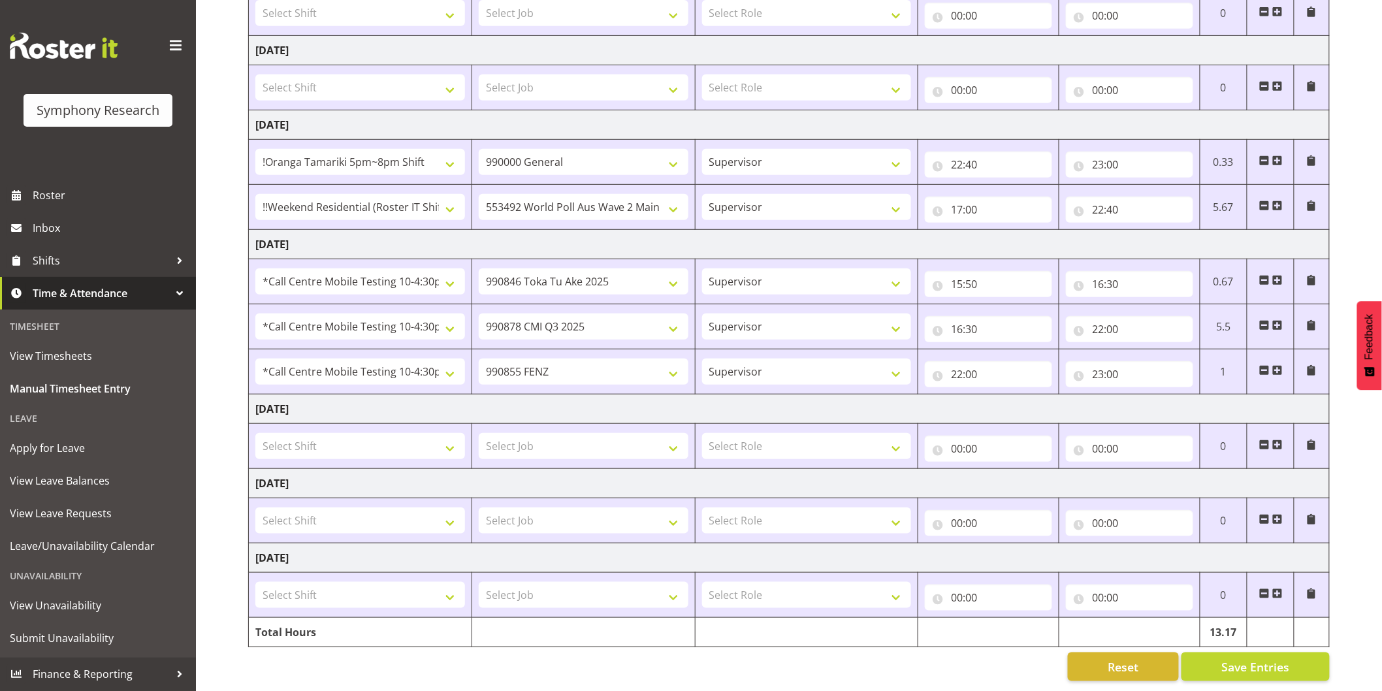
drag, startPoint x: 1275, startPoint y: 361, endPoint x: 880, endPoint y: 380, distance: 395.6
click at [1275, 365] on span at bounding box center [1277, 370] width 10 height 10
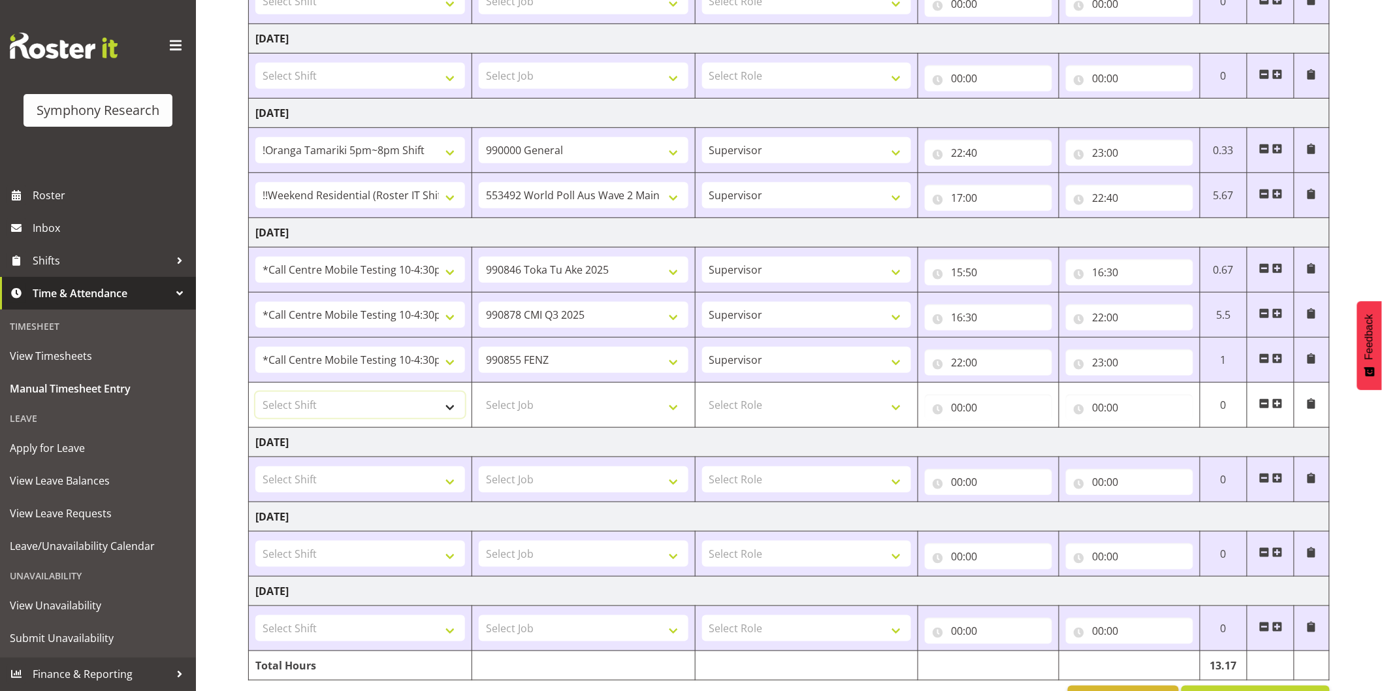
drag, startPoint x: 366, startPoint y: 410, endPoint x: 362, endPoint y: 401, distance: 9.1
click at [366, 410] on select "Select Shift !!Project Briefing (Job to be assigned) !!Weekend Residential (Ros…" at bounding box center [360, 405] width 210 height 26
click at [362, 394] on select "Select Shift !!Project Briefing (Job to be assigned) !!Weekend Residential (Ros…" at bounding box center [360, 405] width 210 height 26
drag, startPoint x: 362, startPoint y: 407, endPoint x: 362, endPoint y: 394, distance: 13.1
click at [362, 405] on select "Select Shift !!Project Briefing (Job to be assigned) !!Weekend Residential (Ros…" at bounding box center [360, 405] width 210 height 26
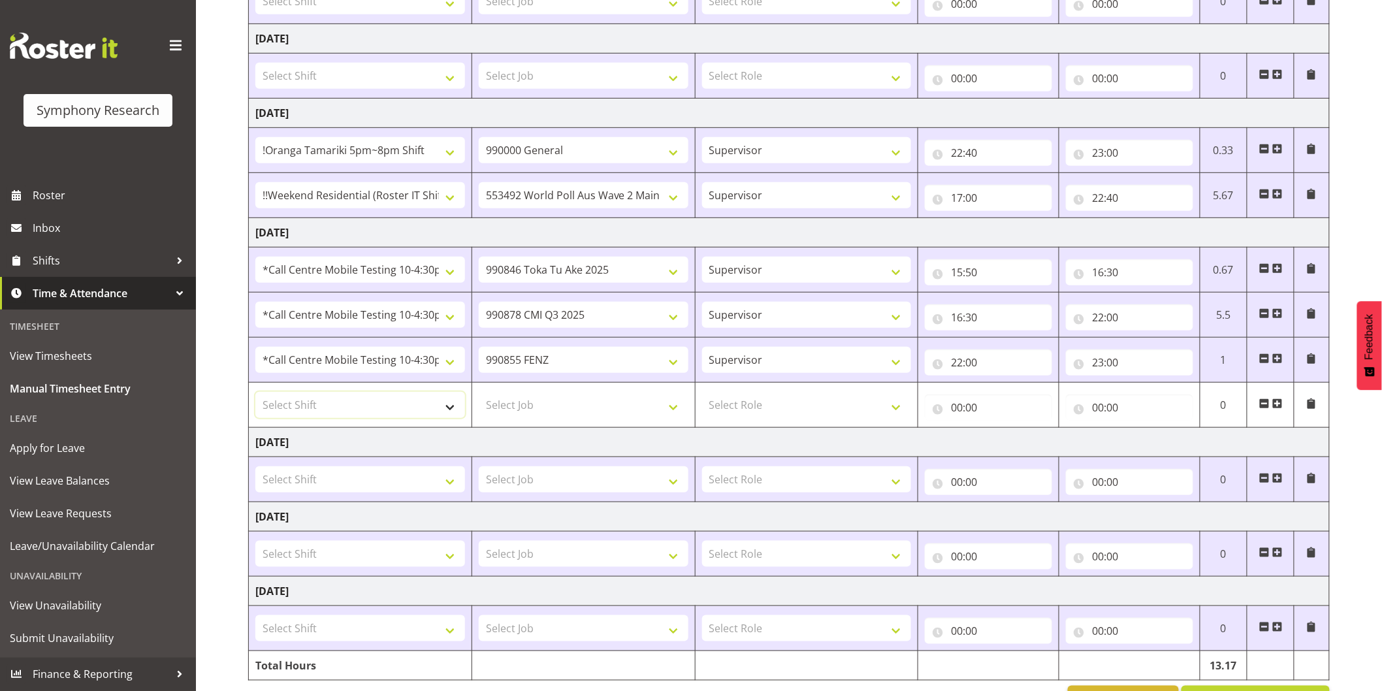
select select "28362"
click at [255, 393] on select "Select Shift !!Project Briefing (Job to be assigned) !!Weekend Residential (Ros…" at bounding box center [360, 405] width 210 height 26
click at [562, 401] on select "Select Job 550060 IF Admin 553492 World Poll Aus Wave 2 Main 2025 553493 World …" at bounding box center [584, 405] width 210 height 26
select select "10458"
click at [479, 393] on select "Select Job 550060 IF Admin 553492 World Poll Aus Wave 2 Main 2025 553493 World …" at bounding box center [584, 405] width 210 height 26
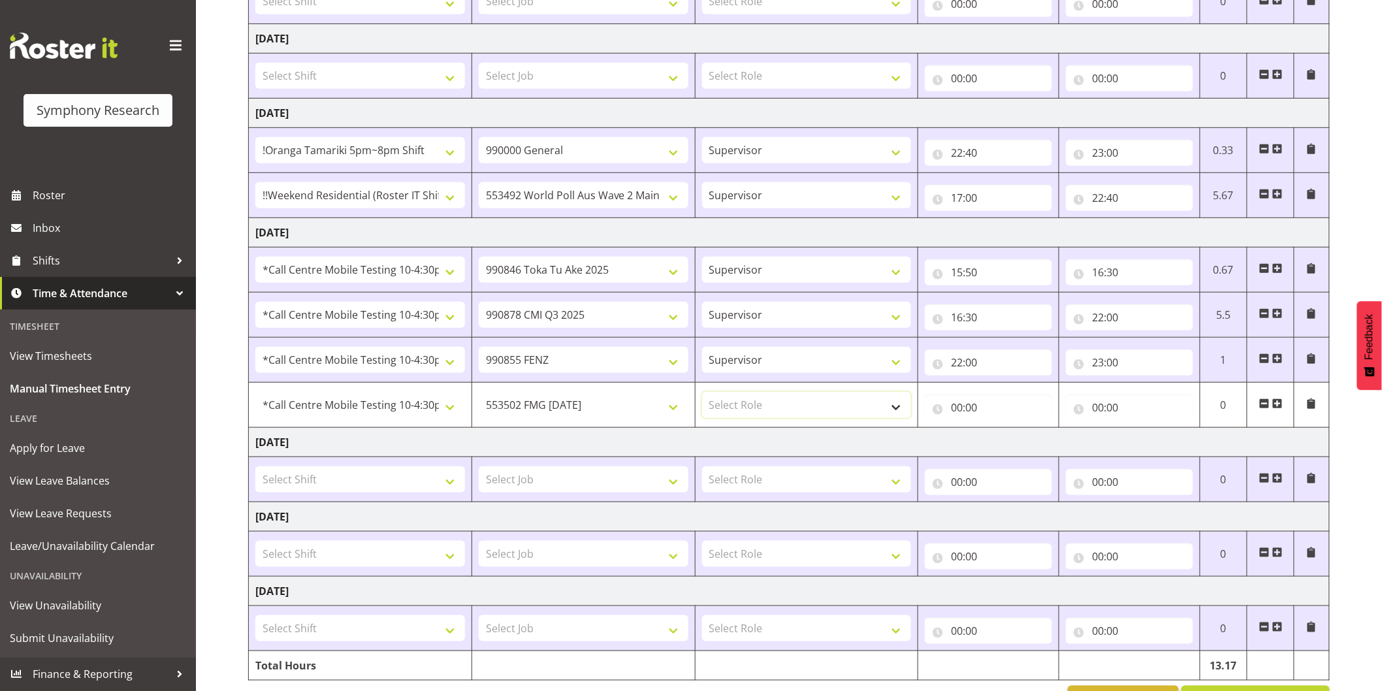
click at [735, 399] on select "Select Role Interviewing Briefing Supervisor" at bounding box center [807, 405] width 210 height 26
select select "45"
click at [702, 393] on select "Select Role Interviewing Briefing Supervisor" at bounding box center [807, 405] width 210 height 26
click at [960, 406] on input "00:00" at bounding box center [988, 407] width 127 height 26
click at [1006, 439] on select "00 01 02 03 04 05 06 07 08 09 10 11 12 13 14 15 16 17 18 19 20 21 22 23" at bounding box center [1013, 441] width 29 height 26
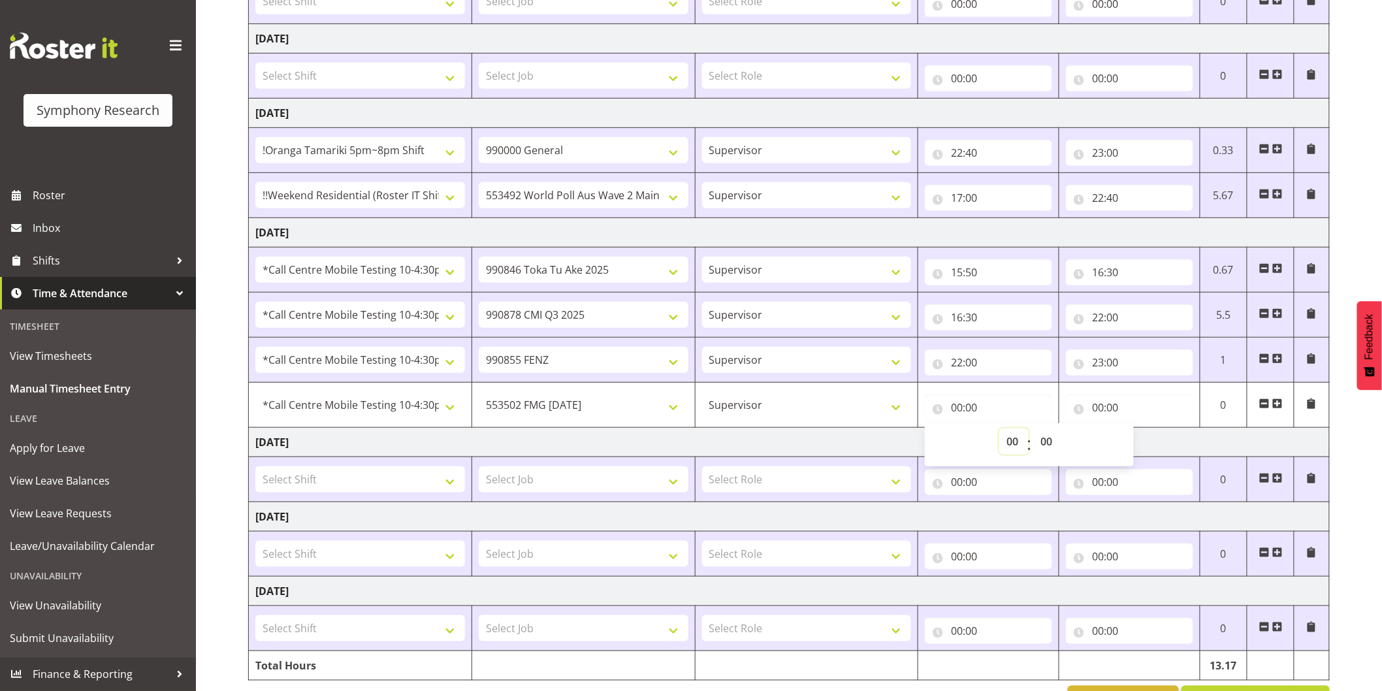
select select "23"
click at [999, 429] on select "00 01 02 03 04 05 06 07 08 09 10 11 12 13 14 15 16 17 18 19 20 21 22 23" at bounding box center [1013, 441] width 29 height 26
type input "23:00"
click at [1099, 406] on input "00:00" at bounding box center [1129, 407] width 127 height 26
click at [1153, 436] on select "00 01 02 03 04 05 06 07 08 09 10 11 12 13 14 15 16 17 18 19 20 21 22 23" at bounding box center [1154, 441] width 29 height 26
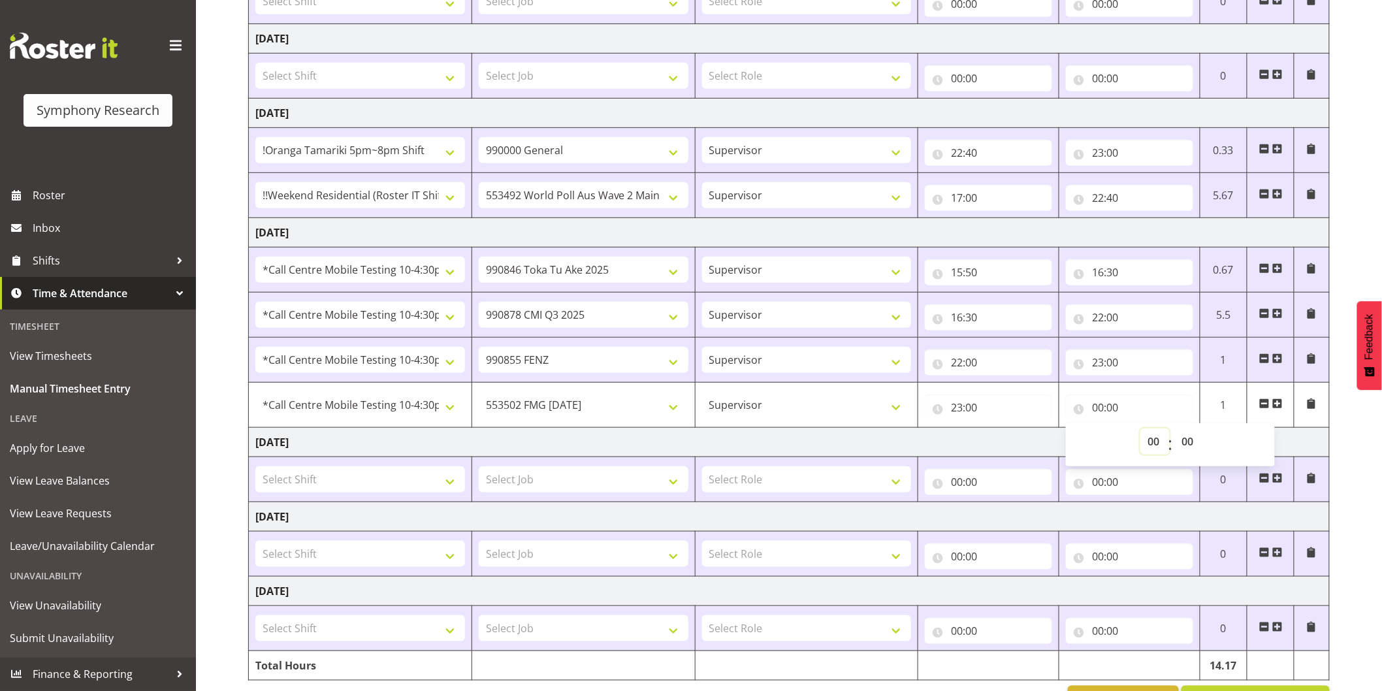
select select "23"
click at [1140, 429] on select "00 01 02 03 04 05 06 07 08 09 10 11 12 13 14 15 16 17 18 19 20 21 22 23" at bounding box center [1154, 441] width 29 height 26
type input "23:00"
click at [1194, 443] on select "00 01 02 03 04 05 06 07 08 09 10 11 12 13 14 15 16 17 18 19 20 21 22 23 24 25 2…" at bounding box center [1188, 441] width 29 height 26
select select "20"
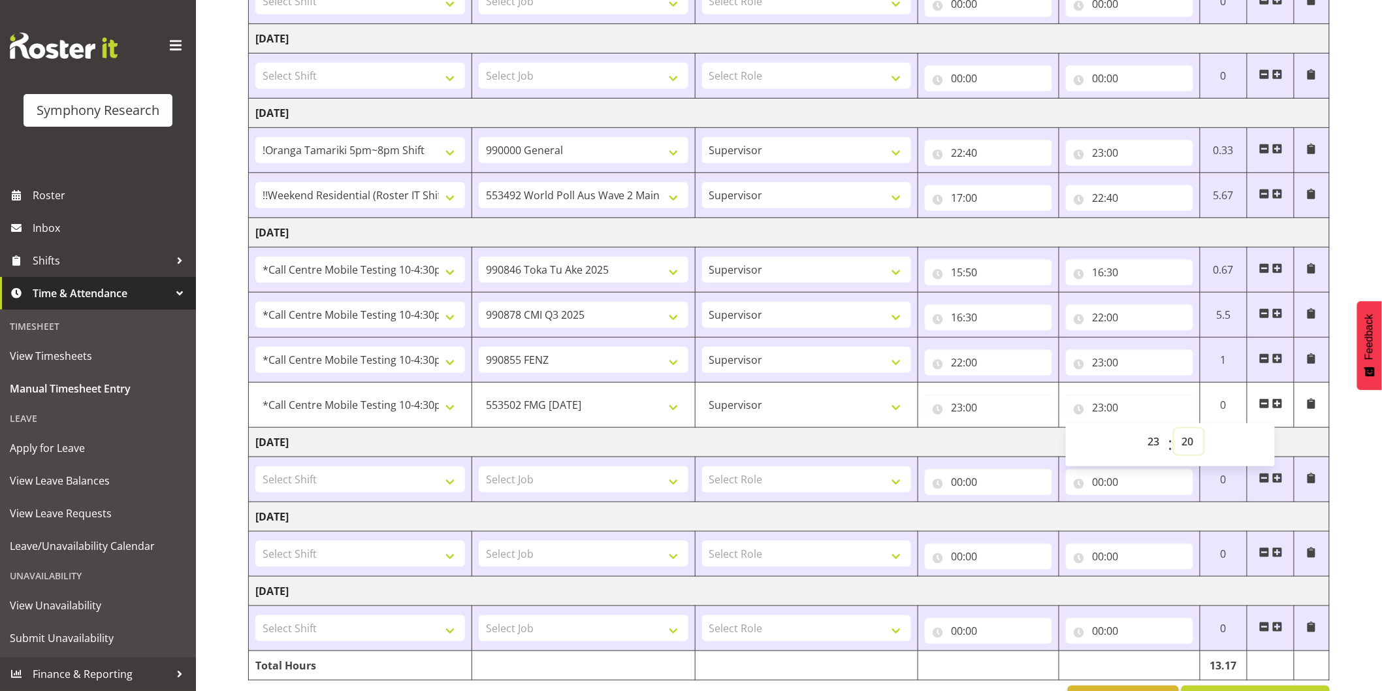
click at [1174, 429] on select "00 01 02 03 04 05 06 07 08 09 10 11 12 13 14 15 16 17 18 19 20 21 22 23 24 25 2…" at bounding box center [1188, 441] width 29 height 26
type input "23:20"
click at [1333, 435] on div "[DATE] - [DATE] Shift Job Role Start Time End Time Total [DATE] Select Shift !!…" at bounding box center [815, 287] width 1134 height 875
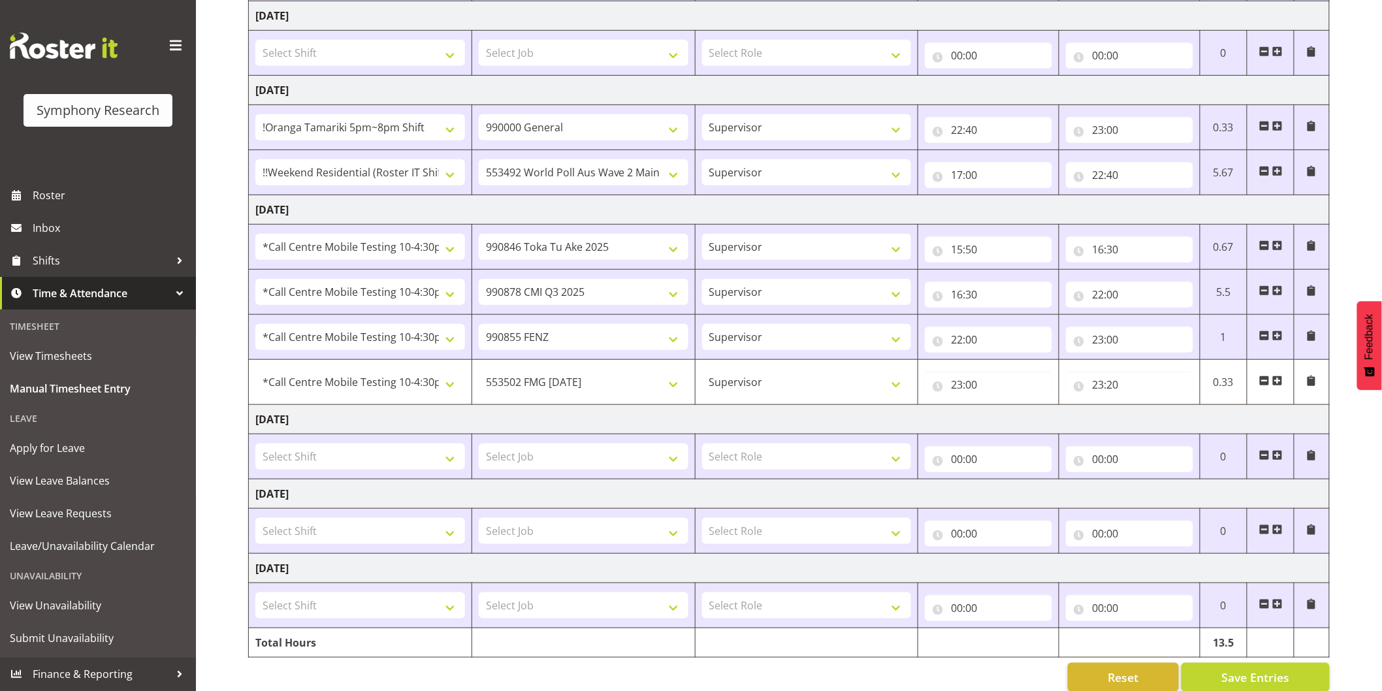
scroll to position [302, 0]
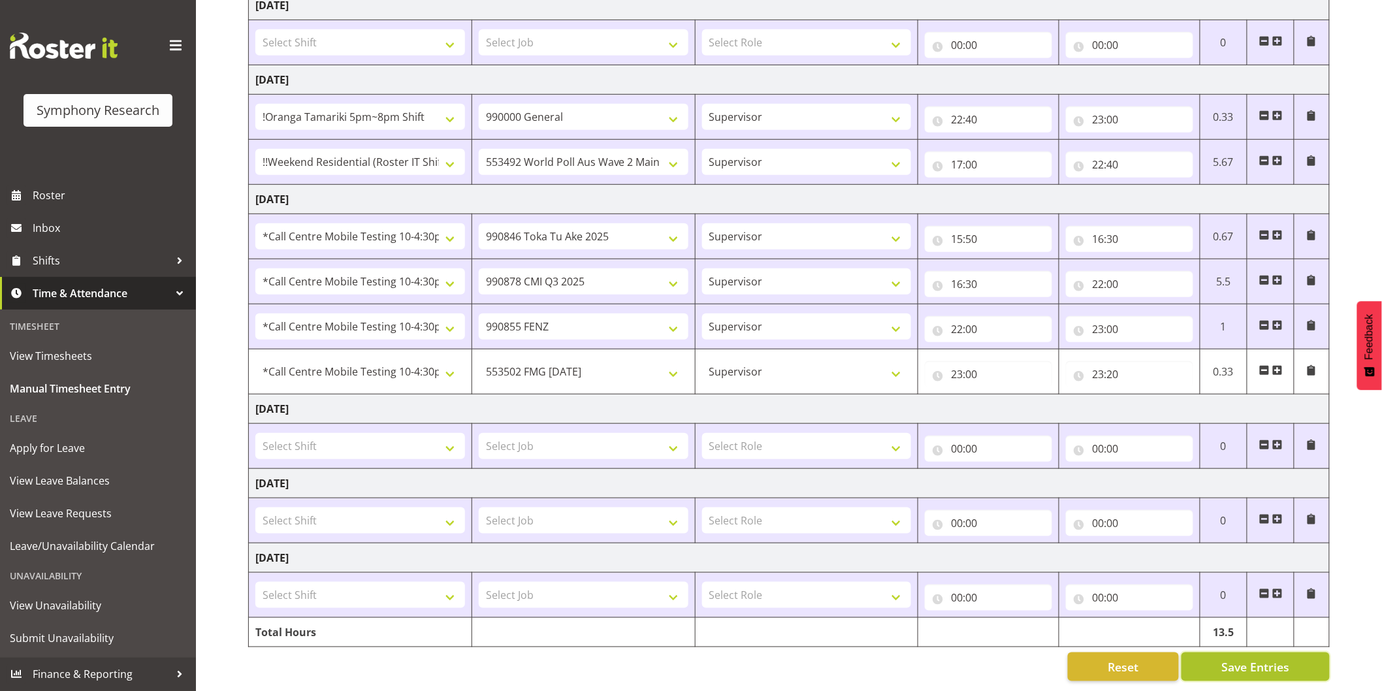
click at [1266, 658] on span "Save Entries" at bounding box center [1255, 666] width 68 height 17
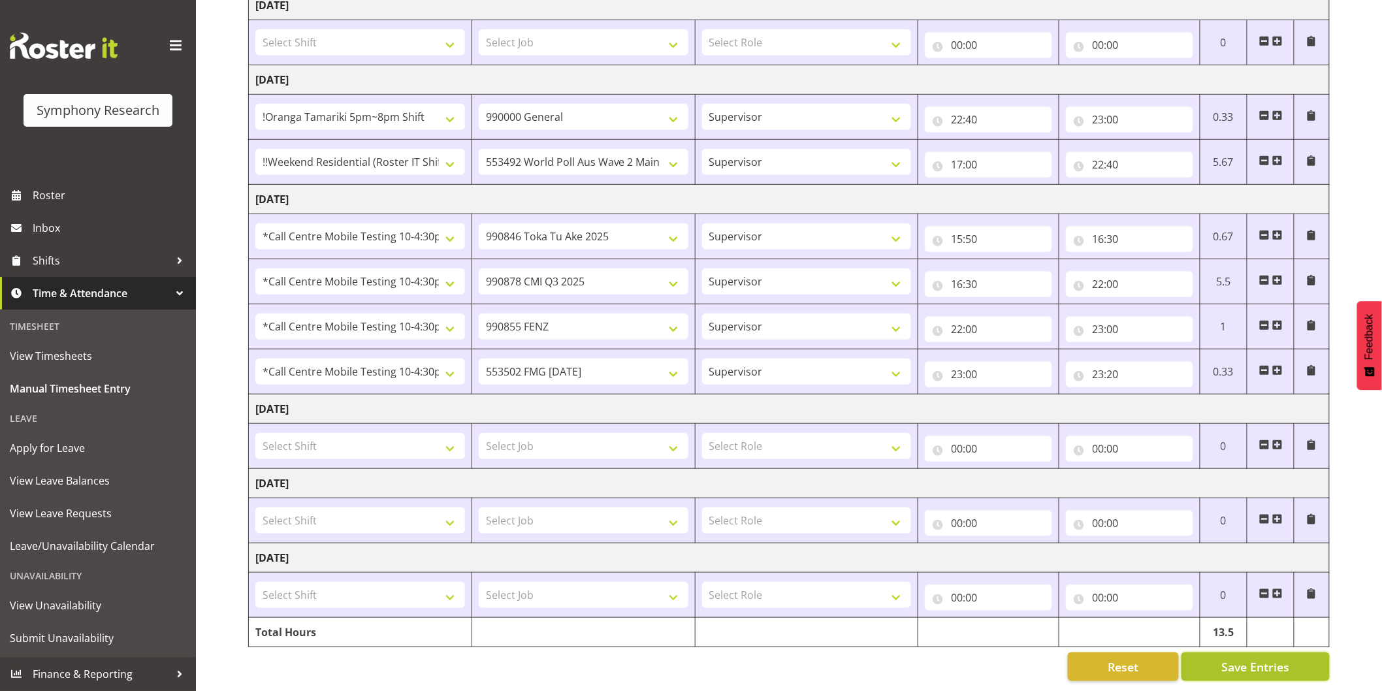
click at [1238, 658] on span "Save Entries" at bounding box center [1255, 666] width 68 height 17
